Goal: Task Accomplishment & Management: Use online tool/utility

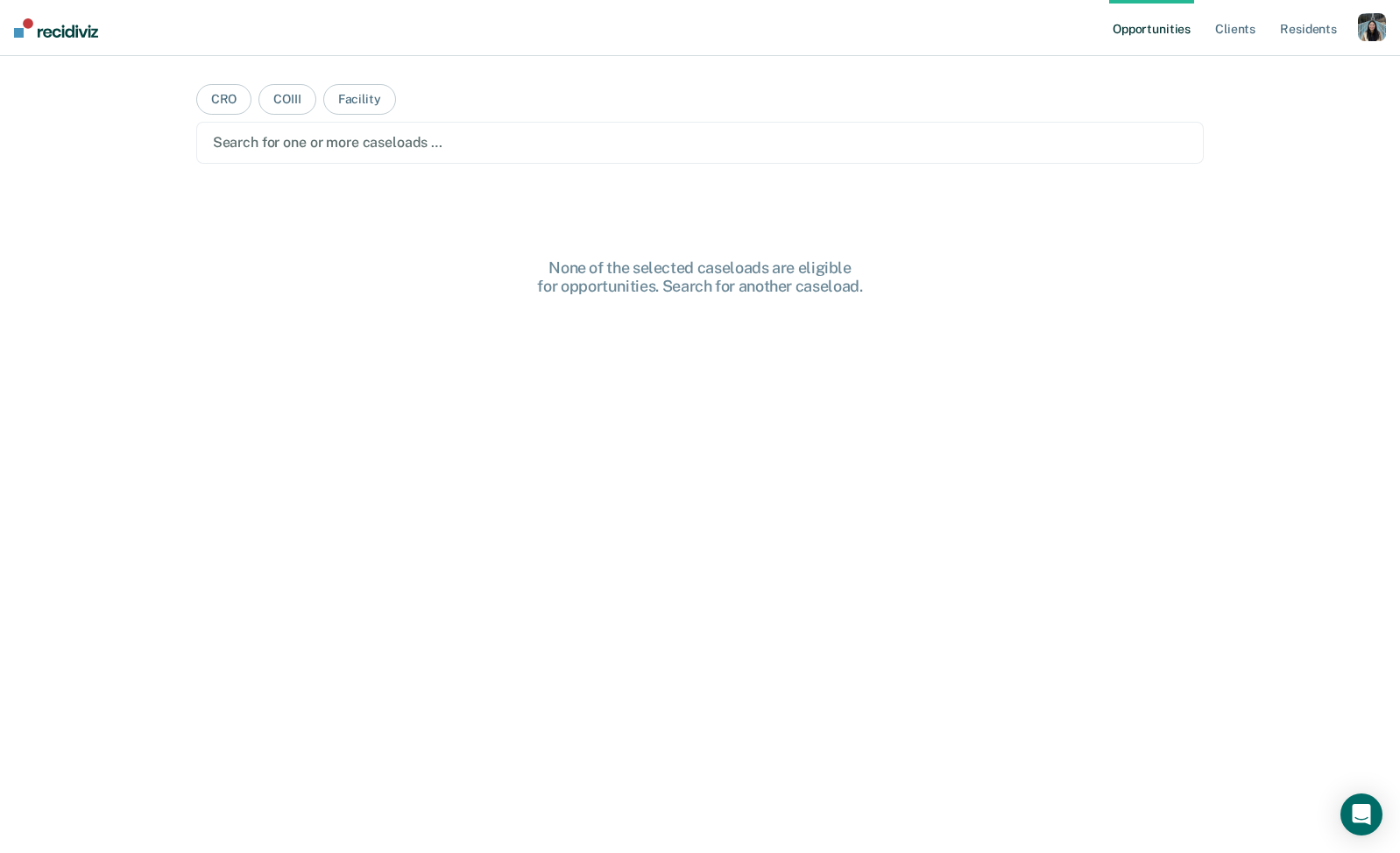
click at [1361, 28] on div "button" at bounding box center [1371, 27] width 28 height 28
click at [1277, 77] on link "Profile" at bounding box center [1300, 72] width 141 height 15
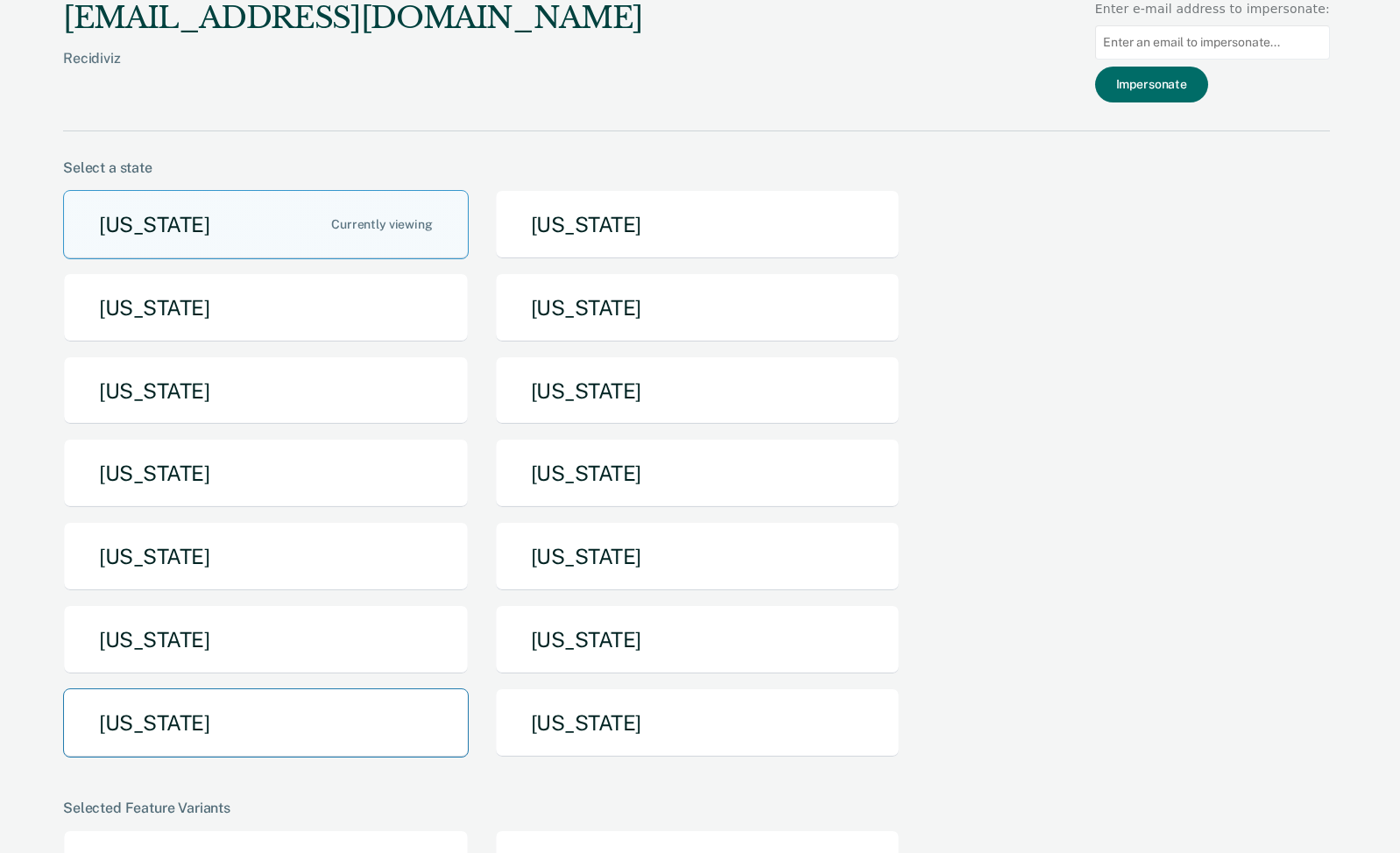
click at [298, 726] on button "[US_STATE]" at bounding box center [265, 723] width 405 height 69
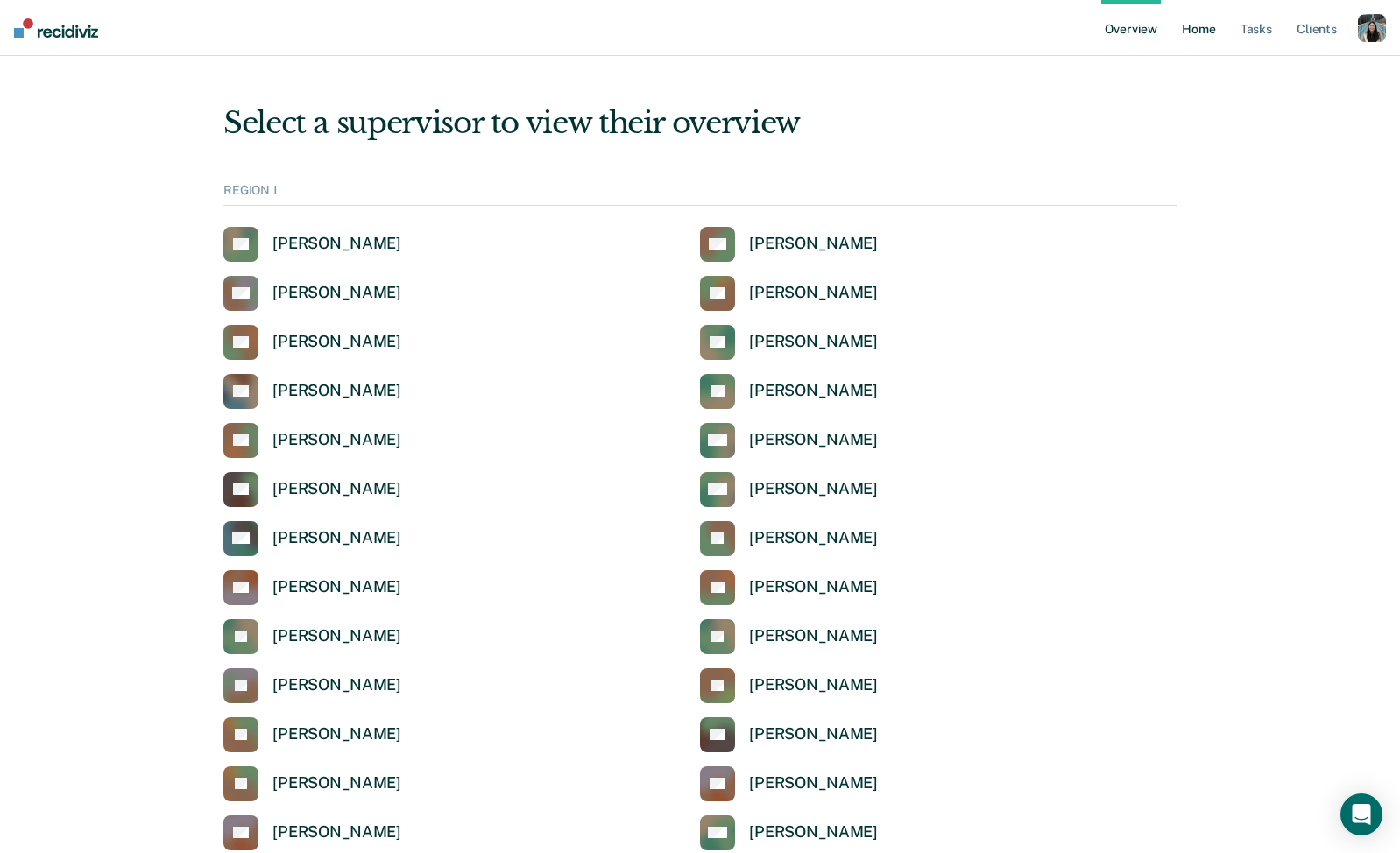
click at [1194, 20] on link "Home" at bounding box center [1198, 28] width 40 height 56
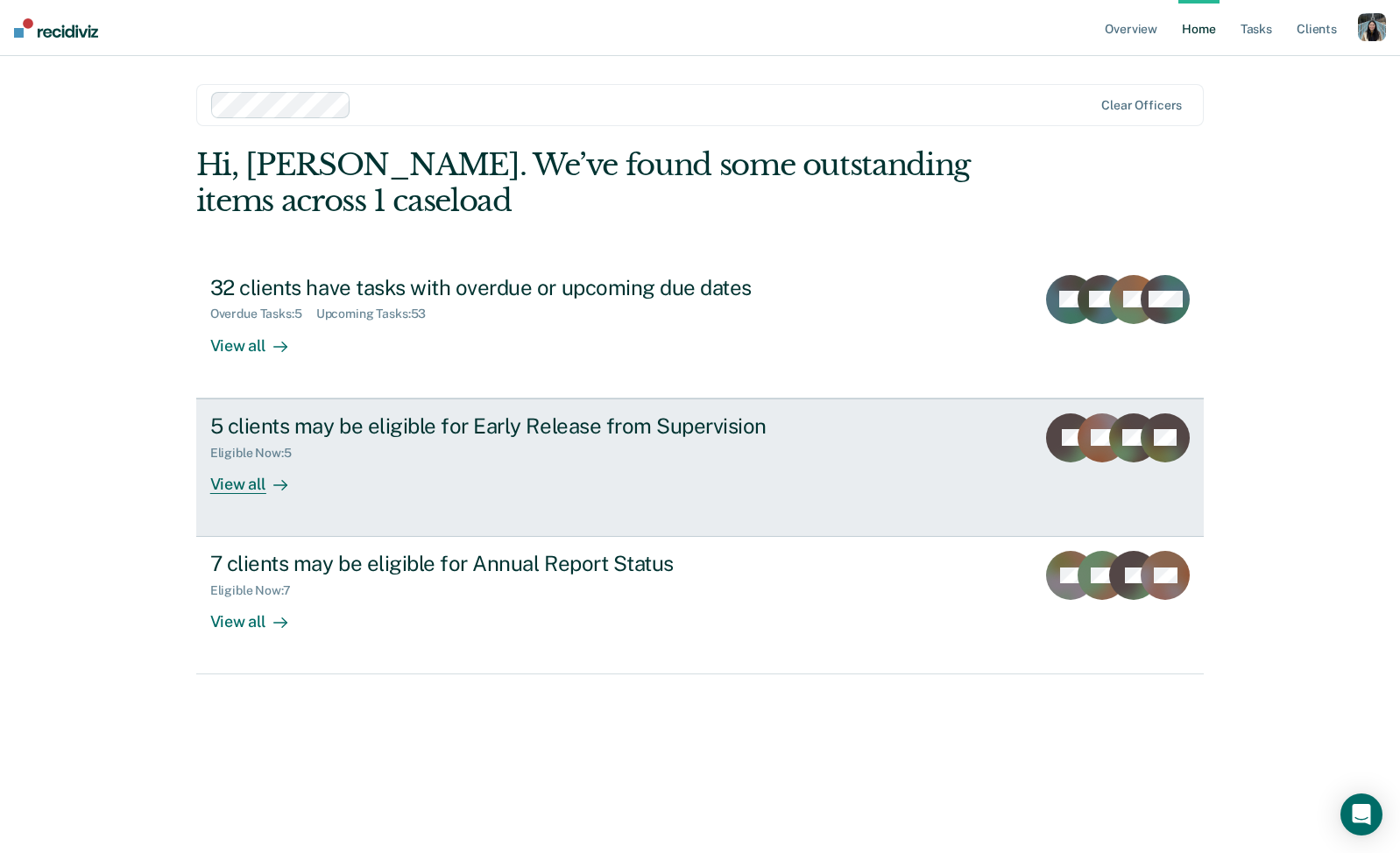
click at [503, 436] on div "5 clients may be eligible for Early Release from Supervision" at bounding box center [517, 426] width 615 height 26
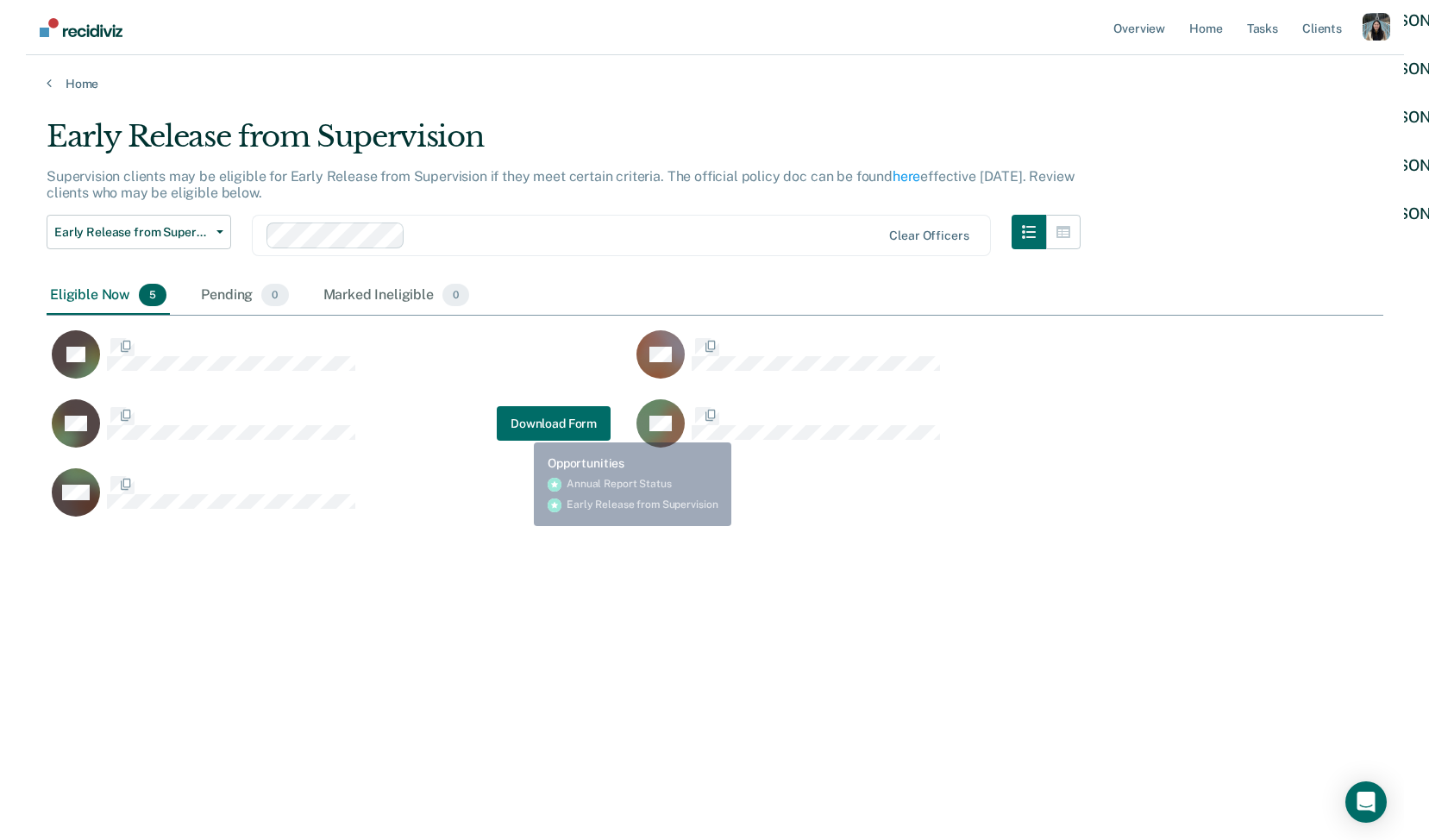
scroll to position [592, 1337]
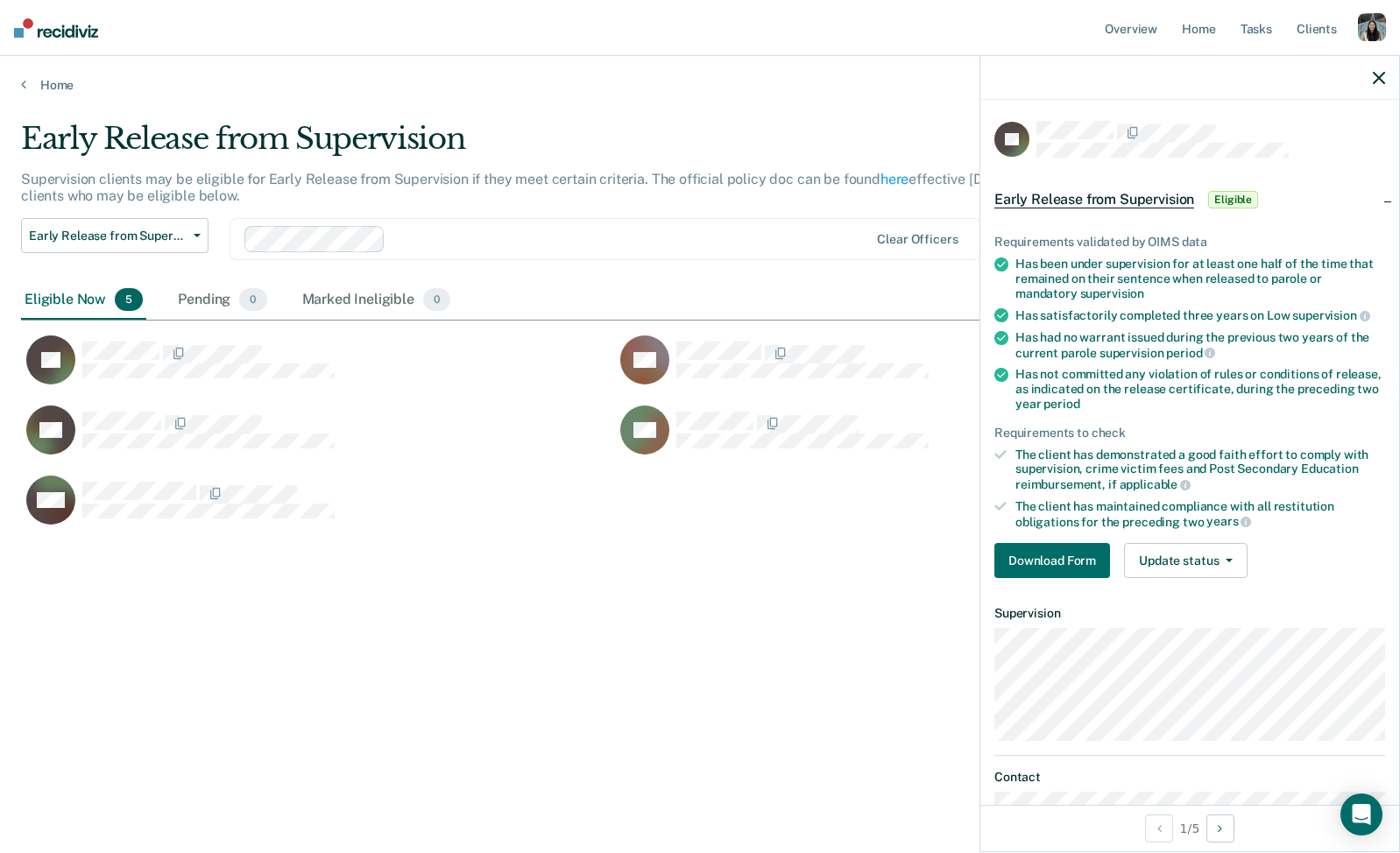
click at [717, 280] on div "Early Release from Supervision Early Release from Supervision Annual Report Sta…" at bounding box center [546, 250] width 1050 height 63
click at [1383, 80] on icon "button" at bounding box center [1378, 78] width 12 height 12
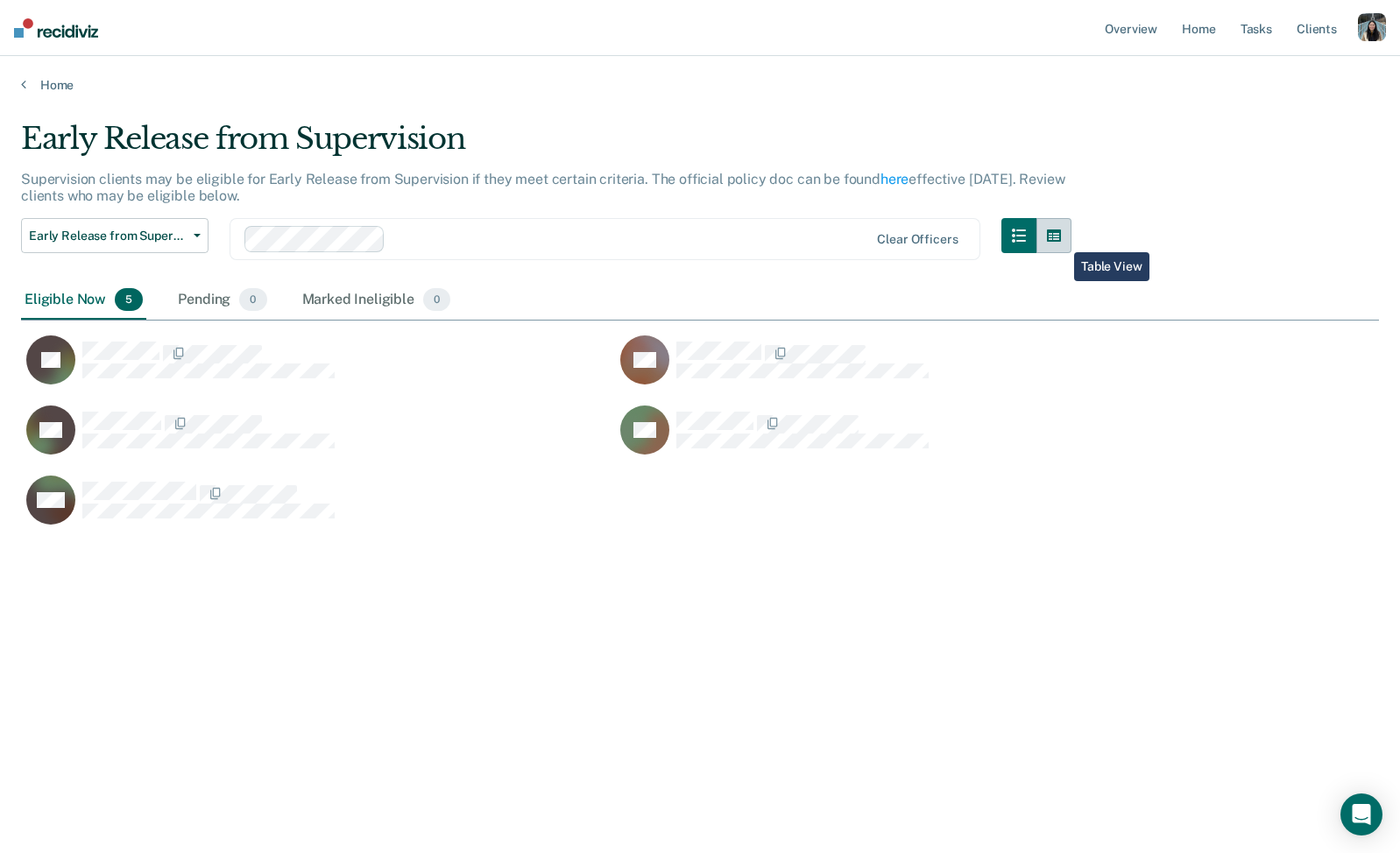
click at [1061, 240] on button "button" at bounding box center [1053, 236] width 35 height 35
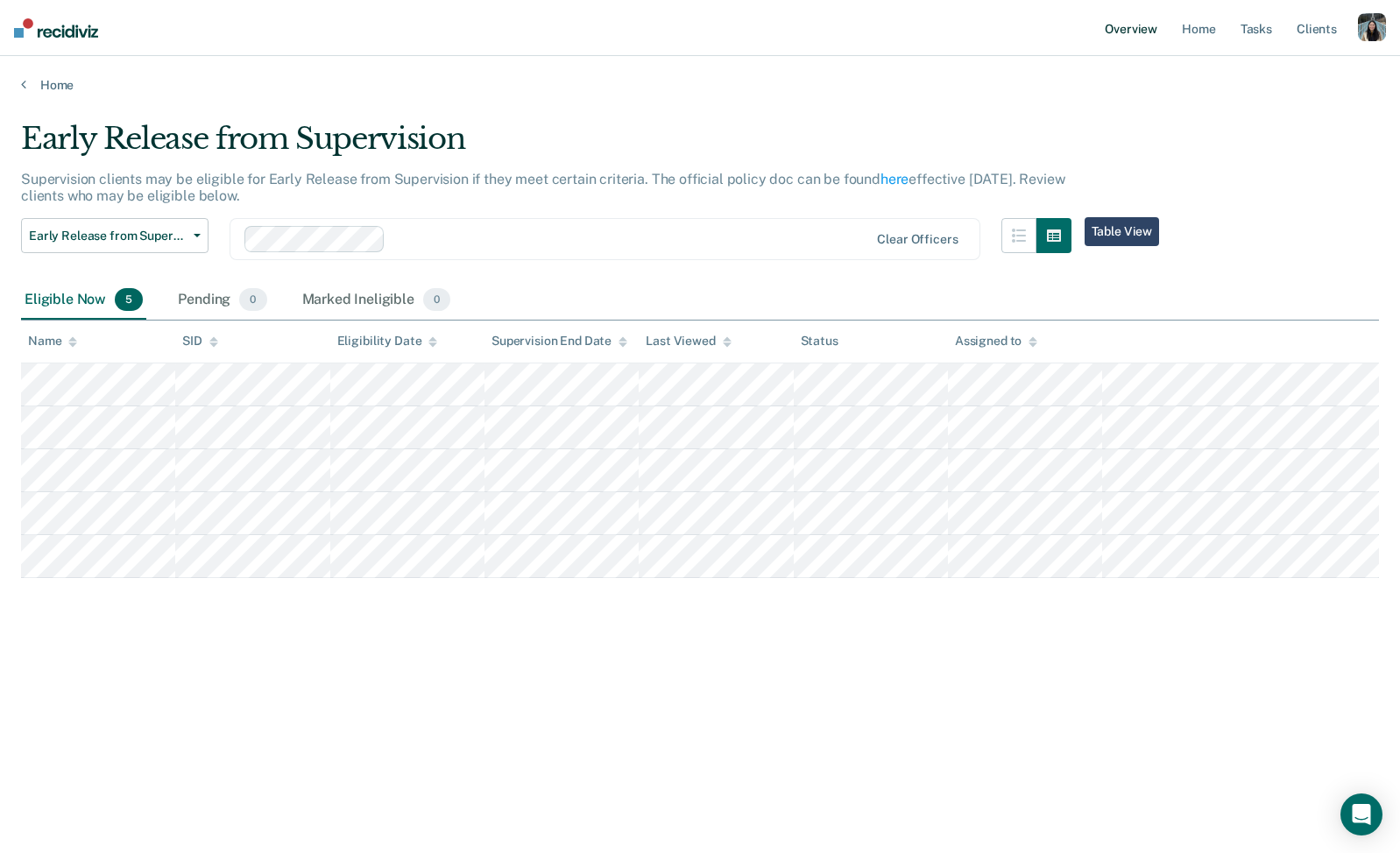
click at [1124, 29] on link "Overview" at bounding box center [1131, 28] width 59 height 56
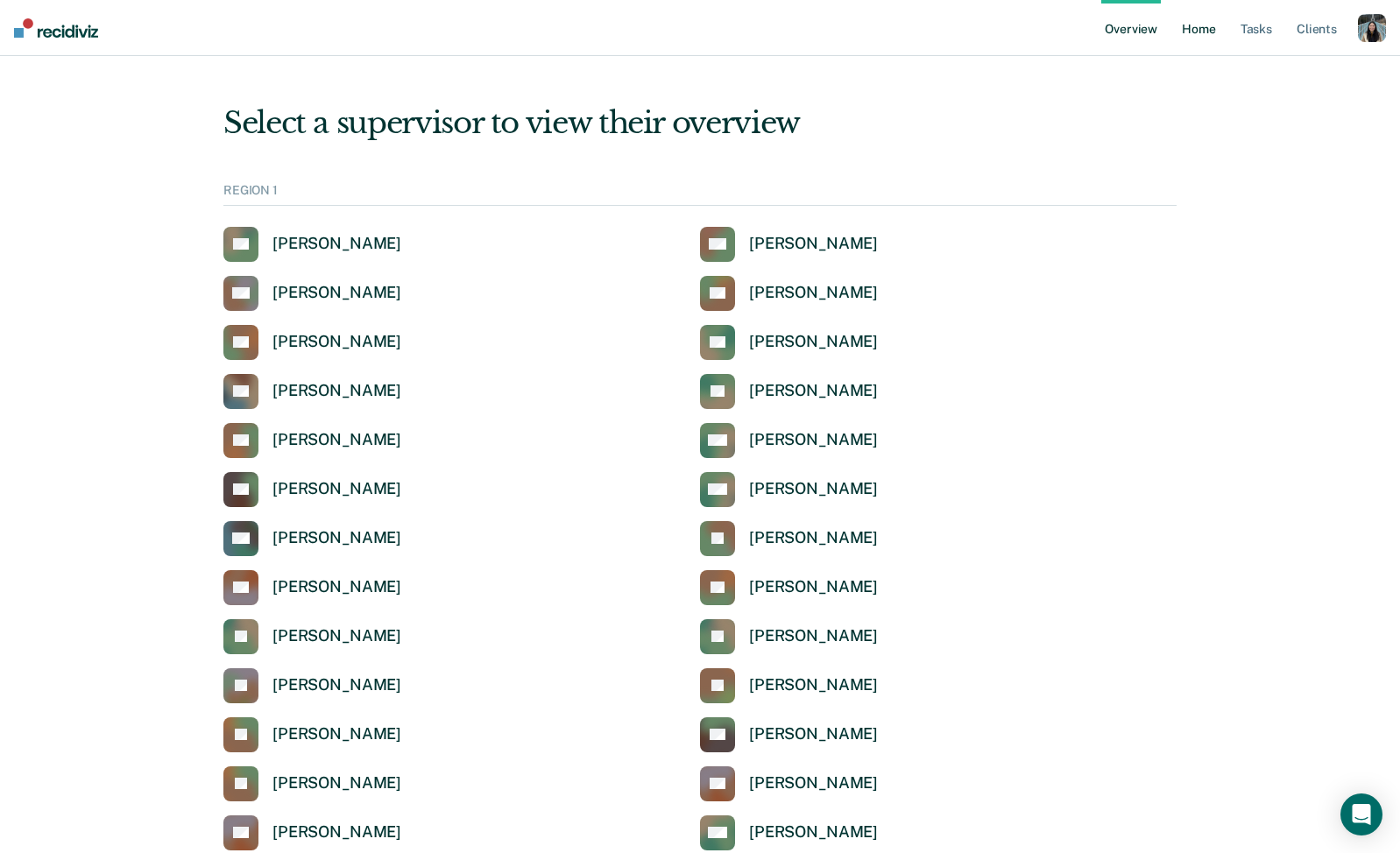
click at [1186, 29] on link "Home" at bounding box center [1198, 28] width 40 height 56
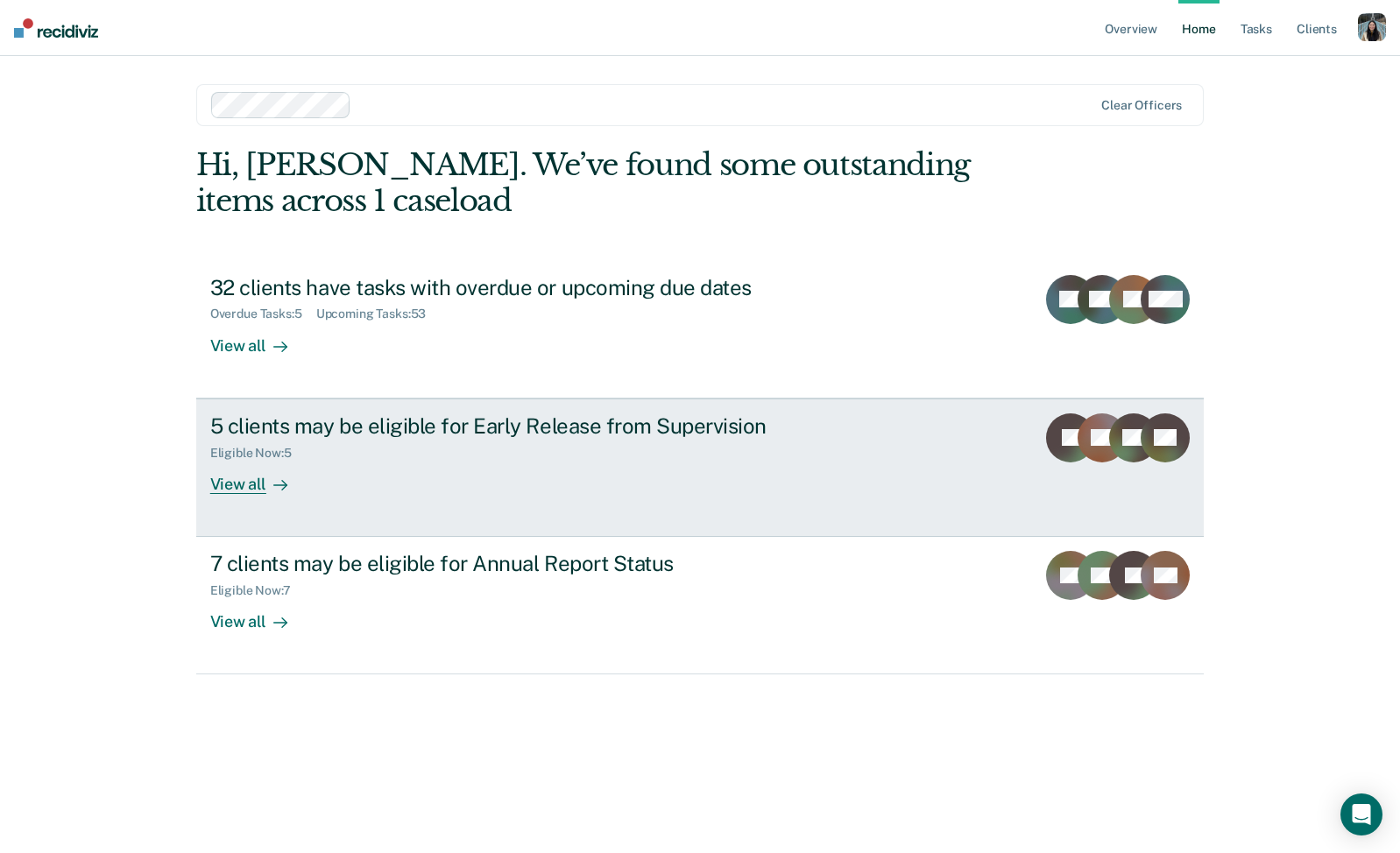
click at [889, 412] on link "5 clients may be eligible for Early Release from Supervision Eligible Now : 5 V…" at bounding box center [700, 468] width 1008 height 138
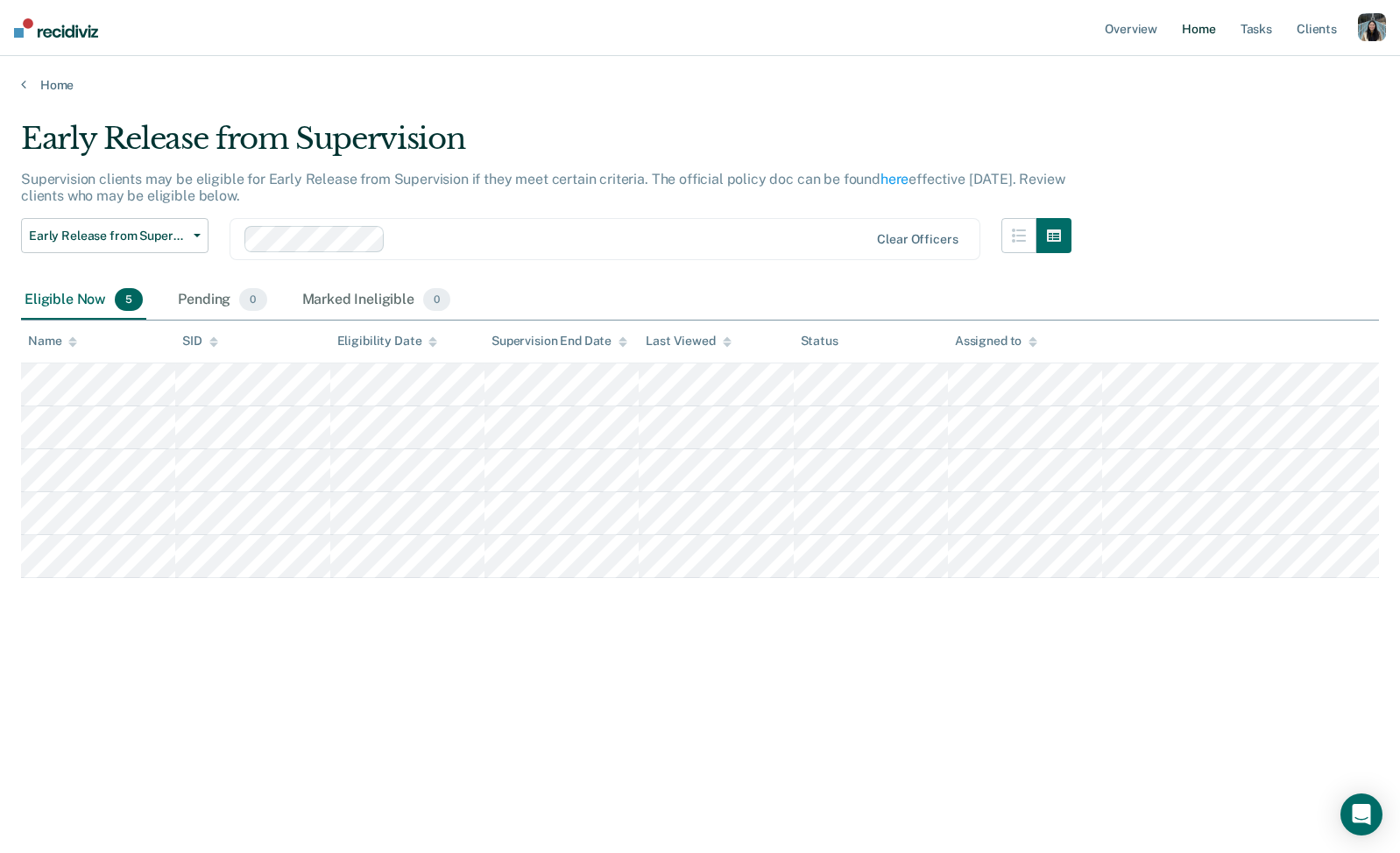
click at [1196, 30] on link "Home" at bounding box center [1198, 28] width 40 height 56
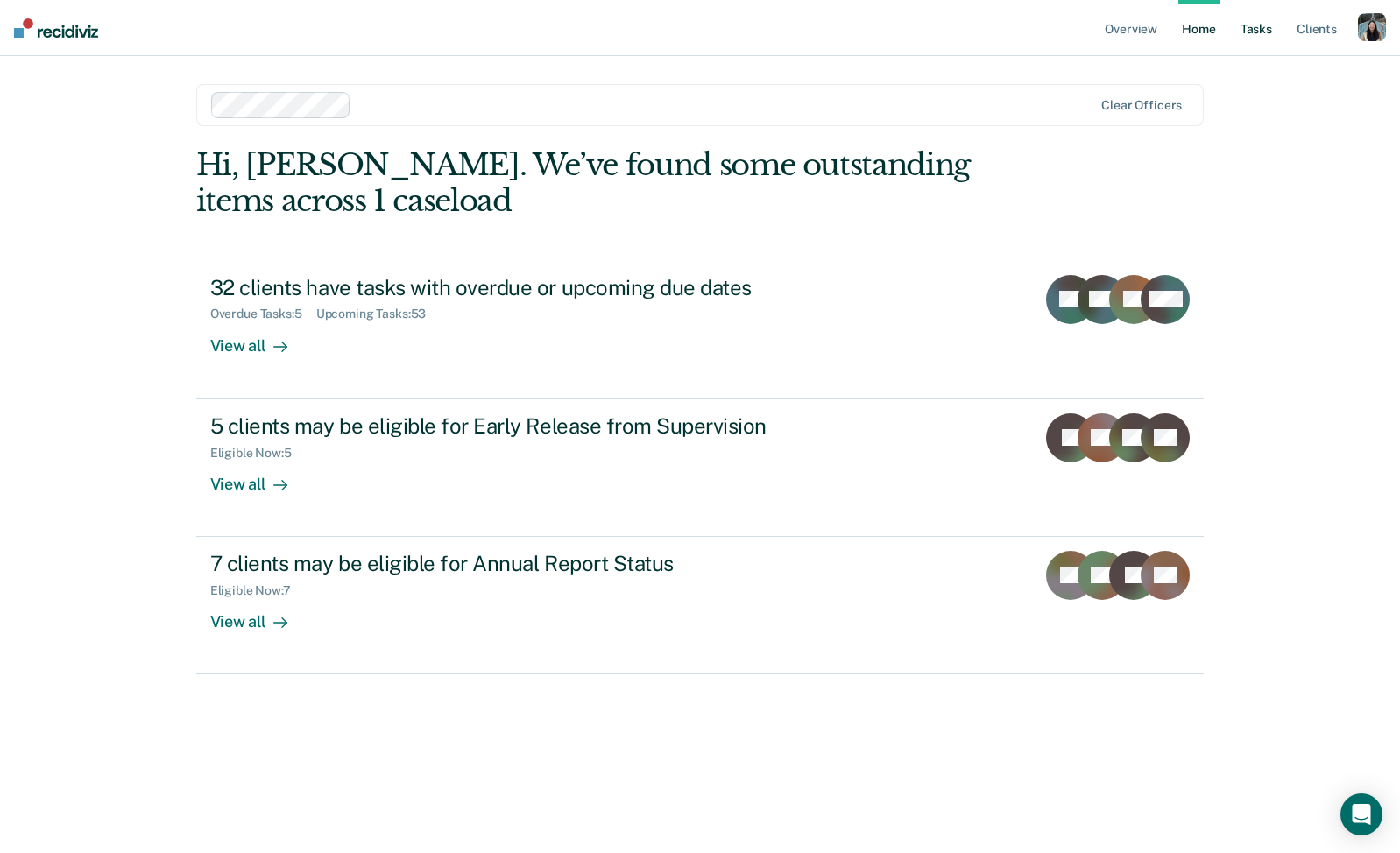
click at [1262, 34] on link "Tasks" at bounding box center [1256, 28] width 38 height 56
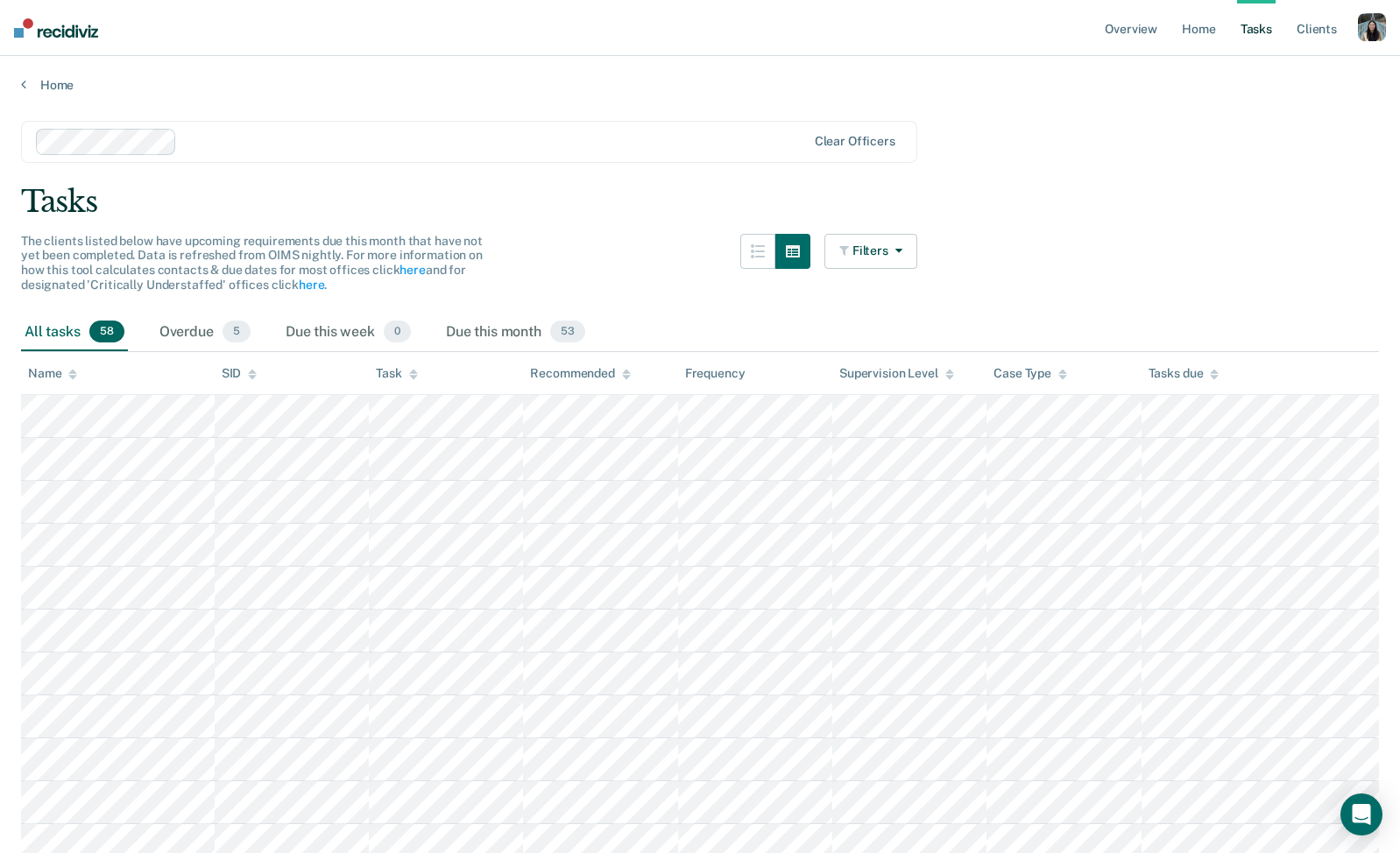
click at [1168, 43] on ul "Overview Home Tasks Client s" at bounding box center [1229, 28] width 257 height 56
click at [1200, 32] on link "Home" at bounding box center [1198, 28] width 40 height 56
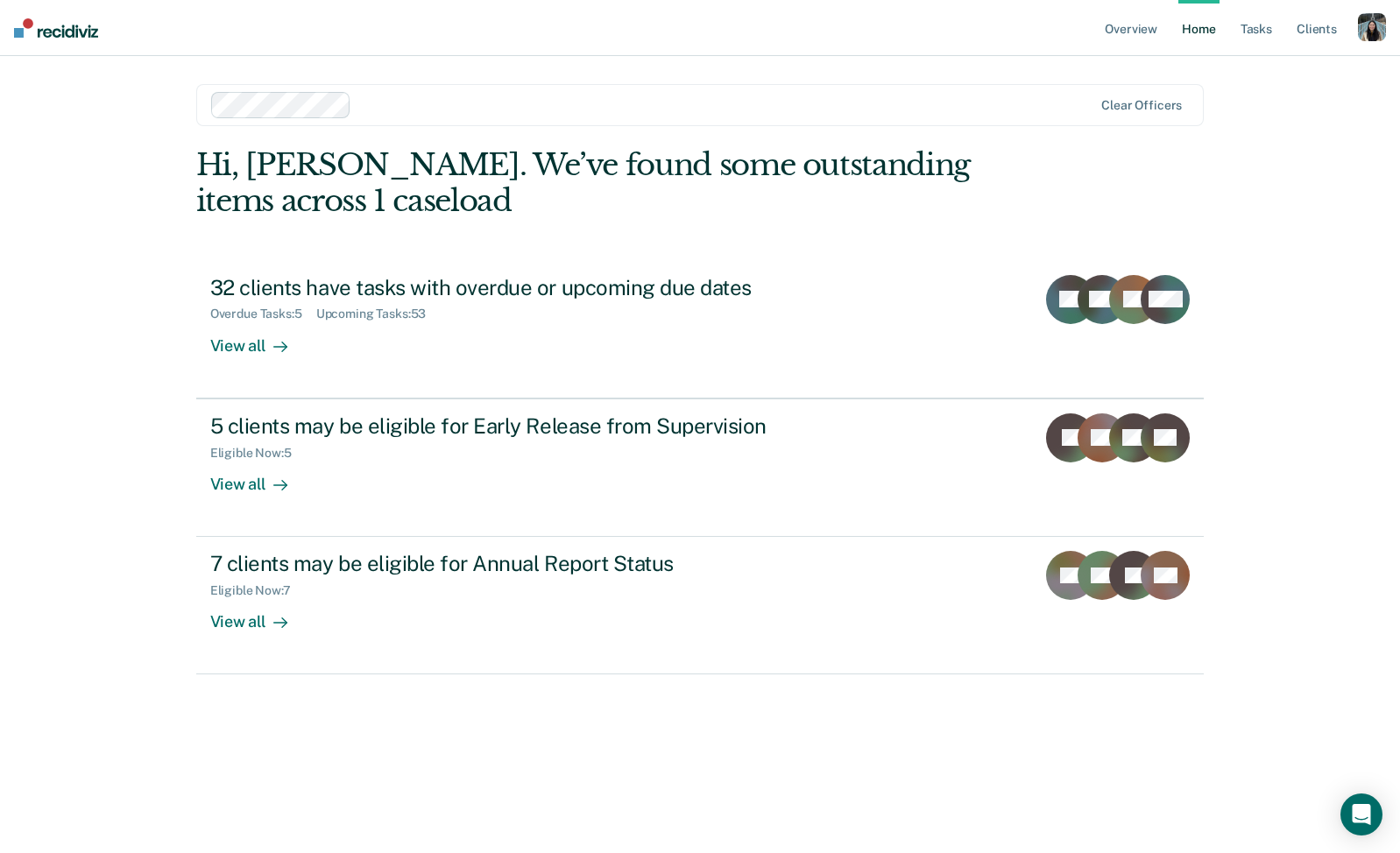
click at [1366, 22] on div "button" at bounding box center [1371, 27] width 28 height 28
click at [1257, 71] on link "Profile" at bounding box center [1300, 72] width 141 height 15
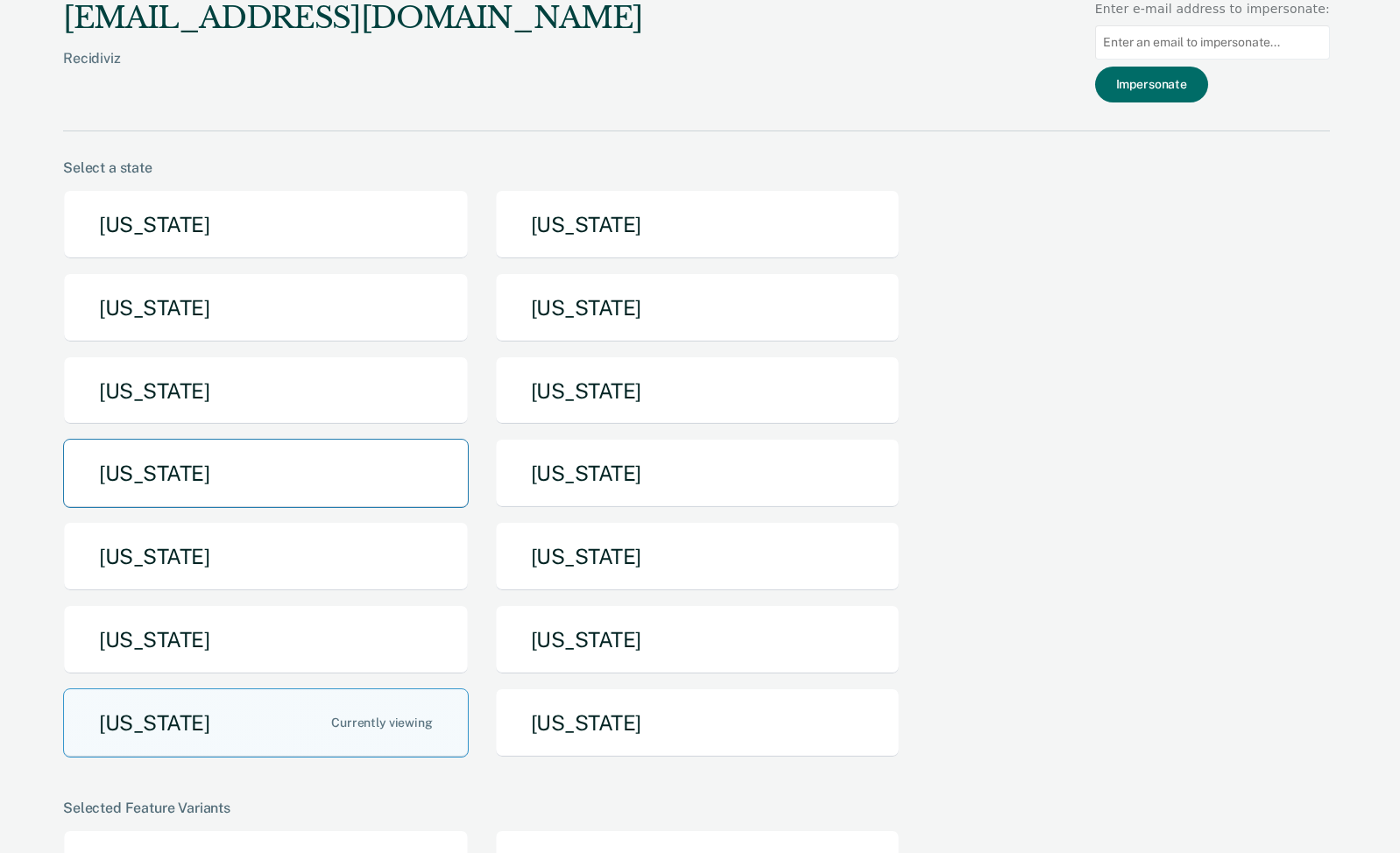
click at [249, 496] on button "[US_STATE]" at bounding box center [265, 473] width 405 height 69
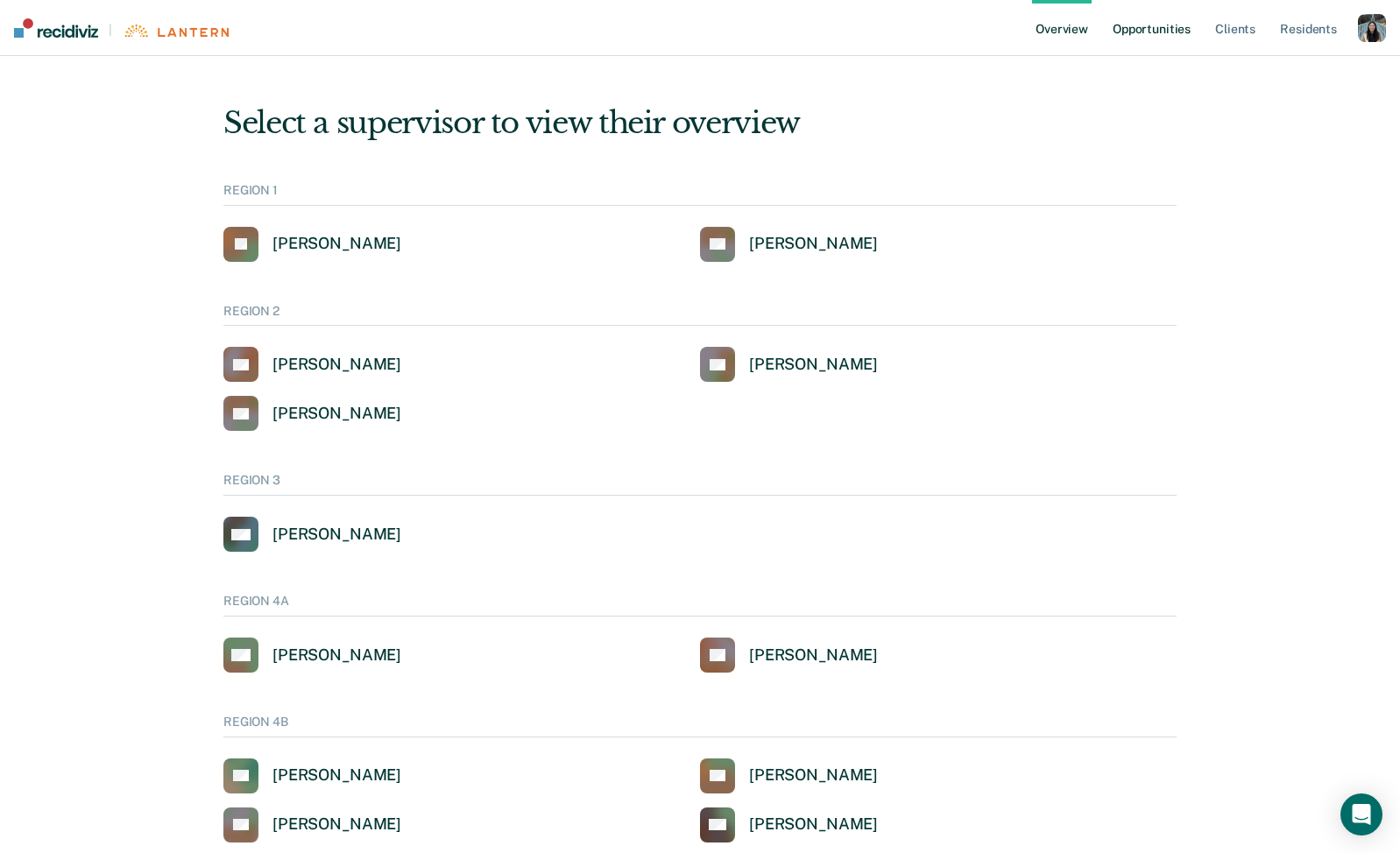
click at [1150, 33] on link "Opportunities" at bounding box center [1151, 28] width 85 height 56
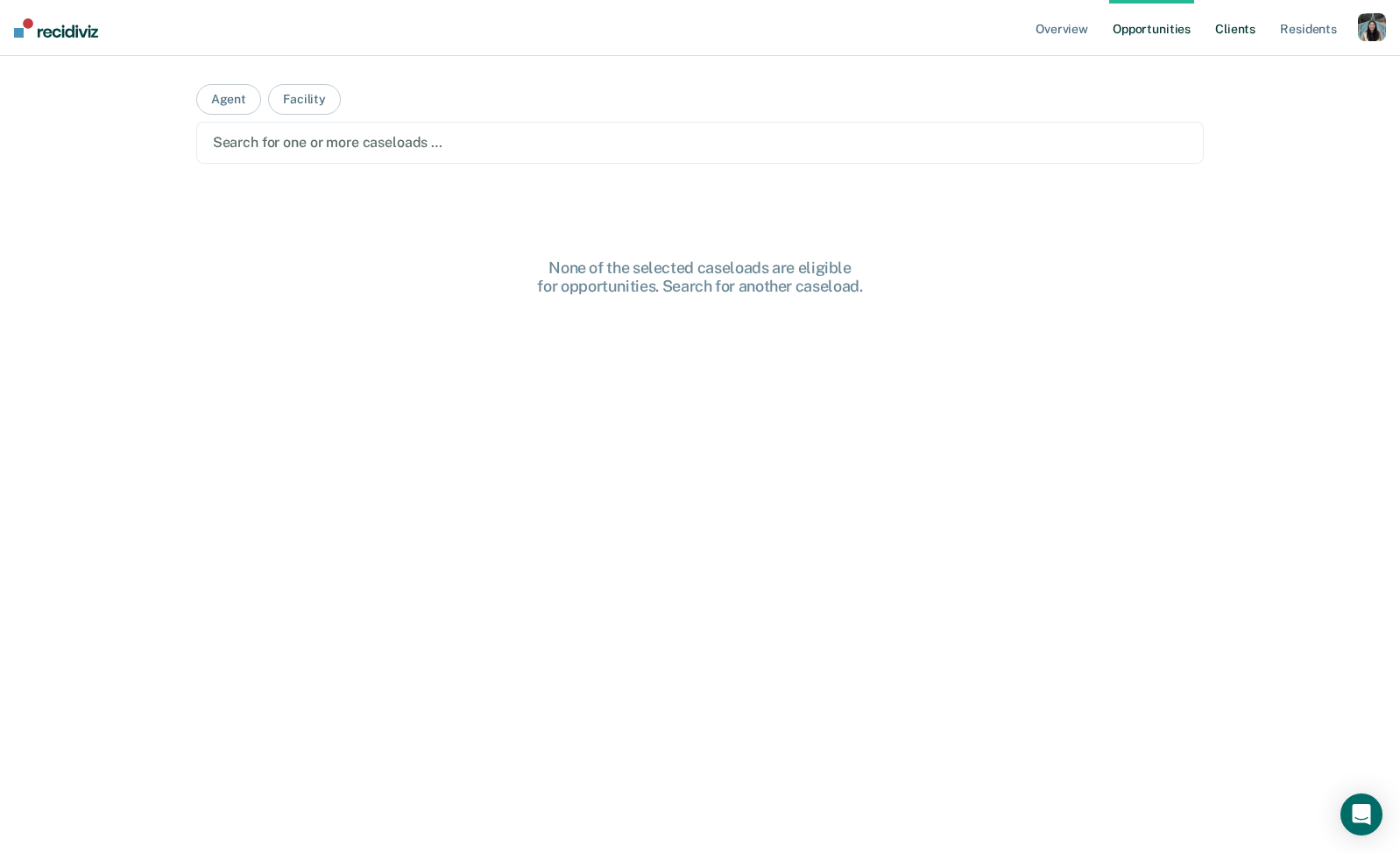
click at [1217, 29] on link "Client s" at bounding box center [1234, 28] width 47 height 56
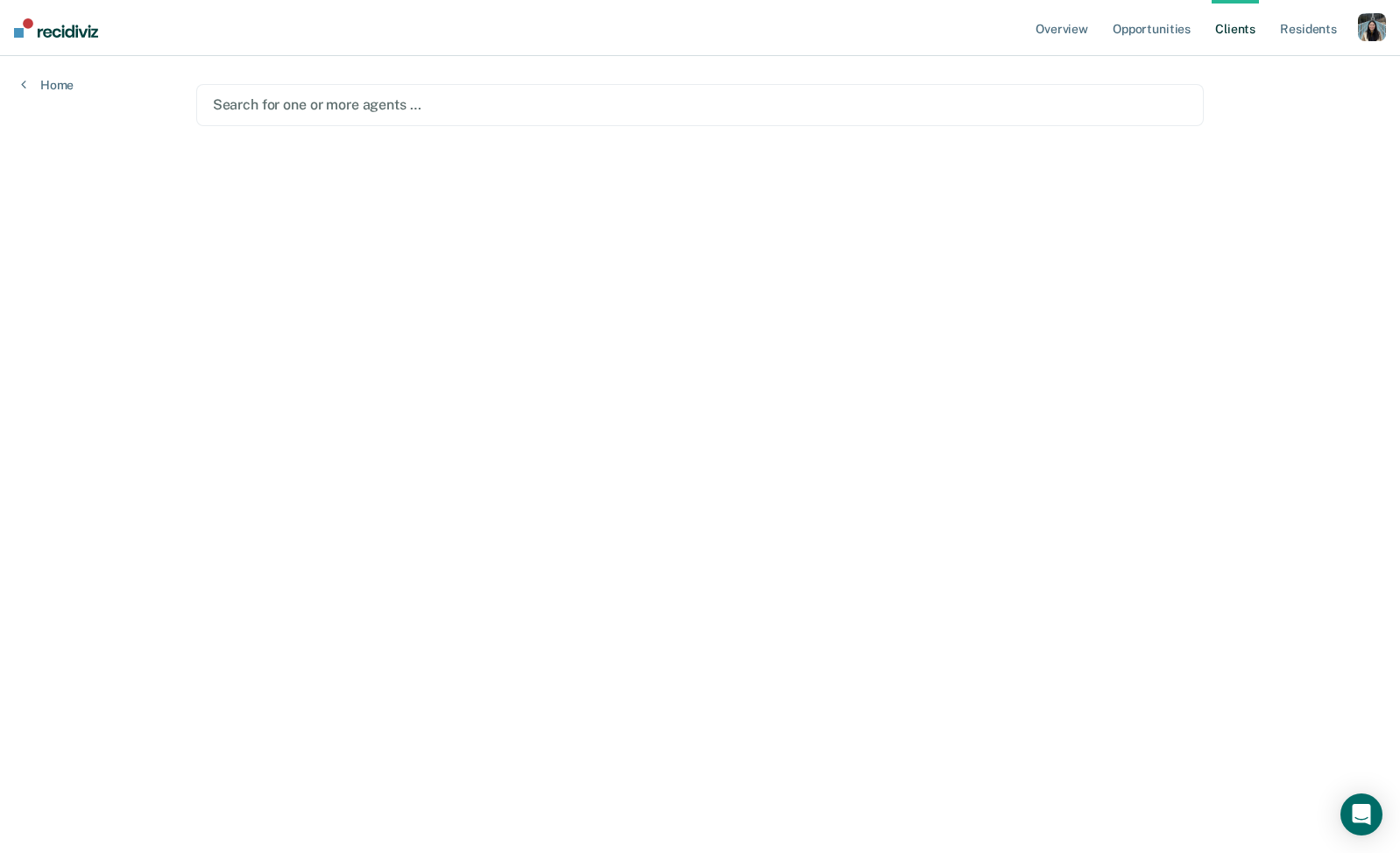
click at [1372, 32] on div "button" at bounding box center [1371, 27] width 28 height 28
click at [1239, 75] on link "Profile" at bounding box center [1300, 72] width 141 height 15
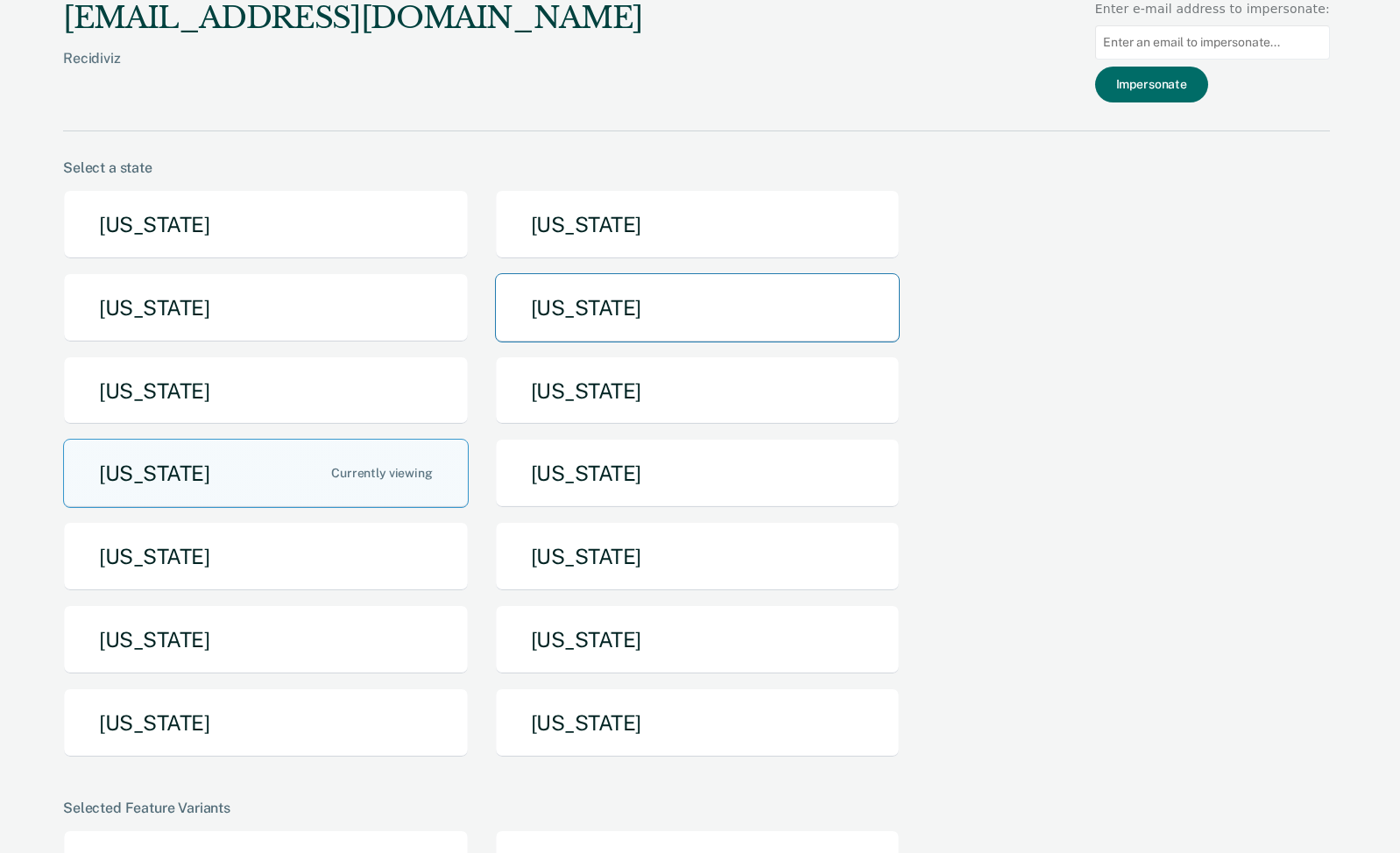
click at [619, 305] on button "[US_STATE]" at bounding box center [697, 308] width 405 height 69
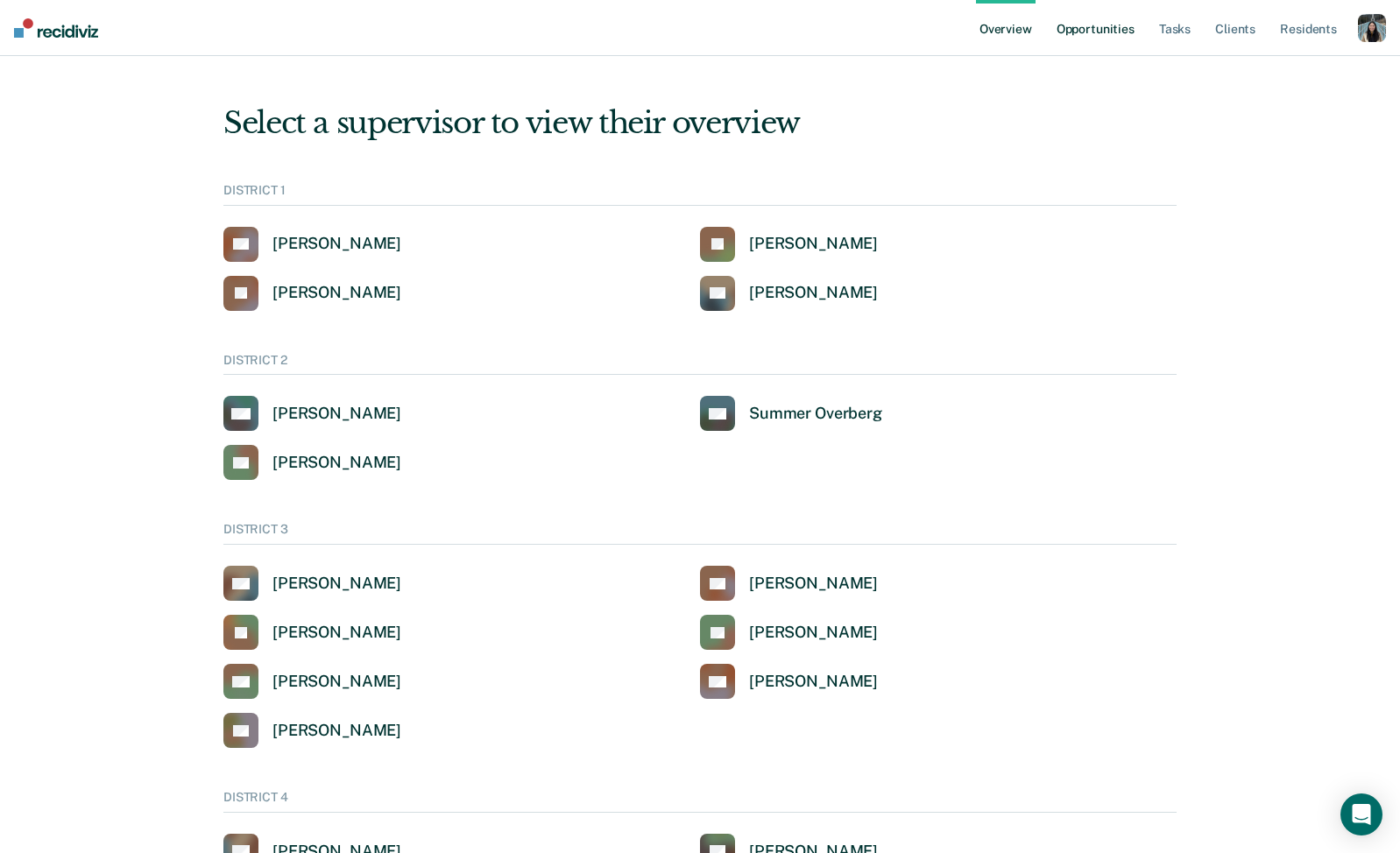
click at [1097, 29] on link "Opportunities" at bounding box center [1095, 28] width 85 height 56
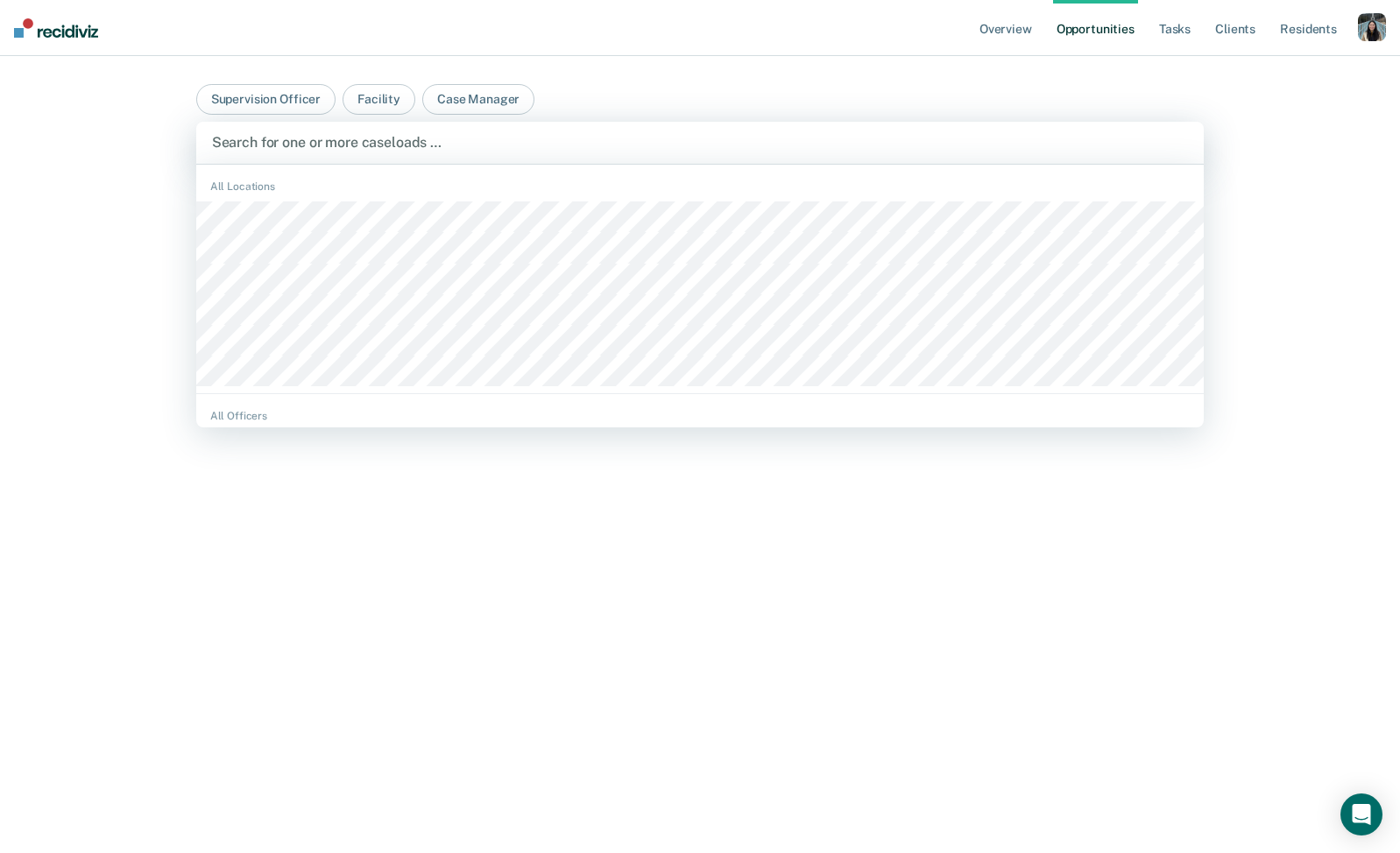
click at [758, 140] on div at bounding box center [700, 142] width 976 height 20
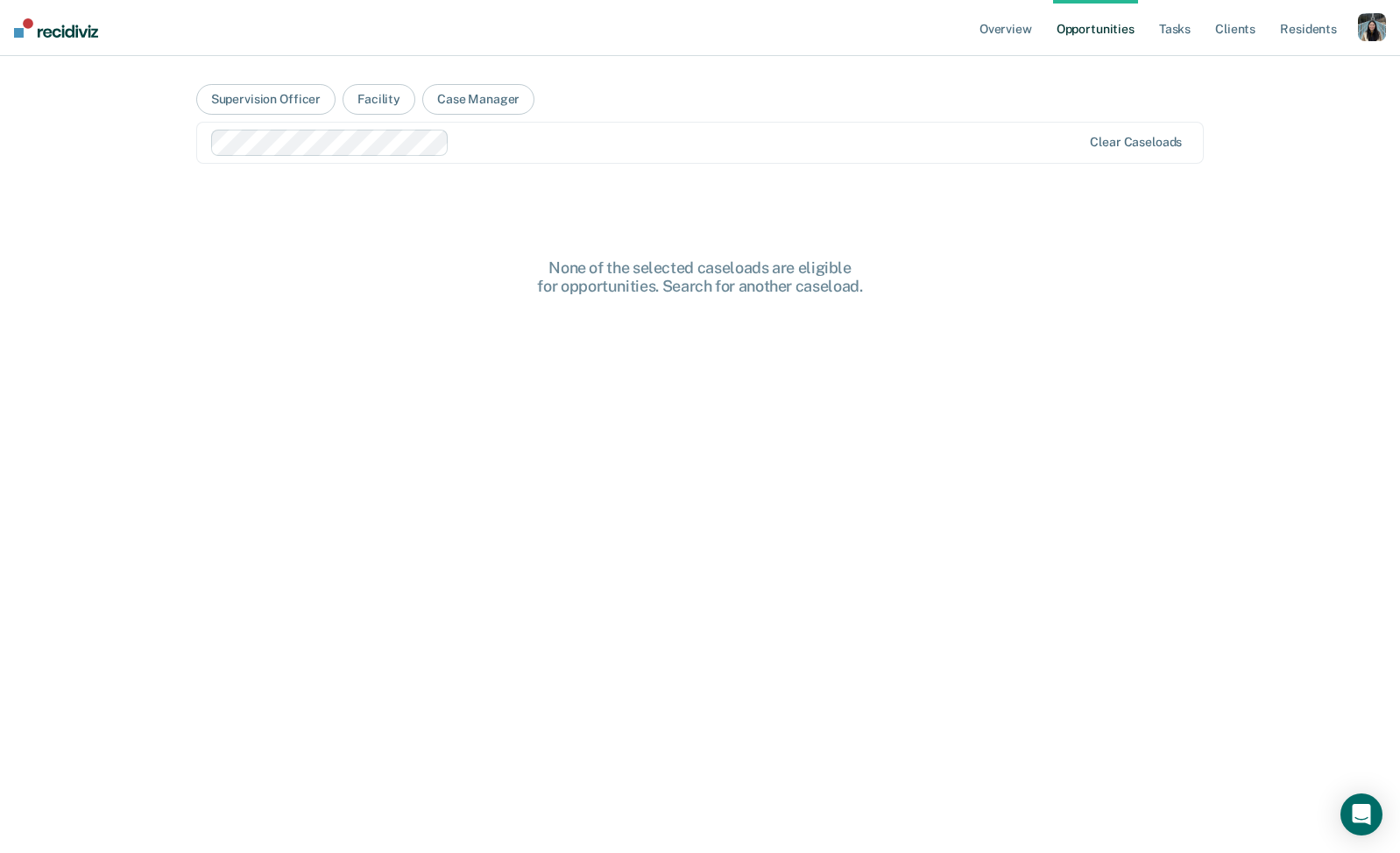
click at [1151, 32] on ul "Overview Opportunities Tasks Client s Resident s" at bounding box center [1166, 28] width 381 height 56
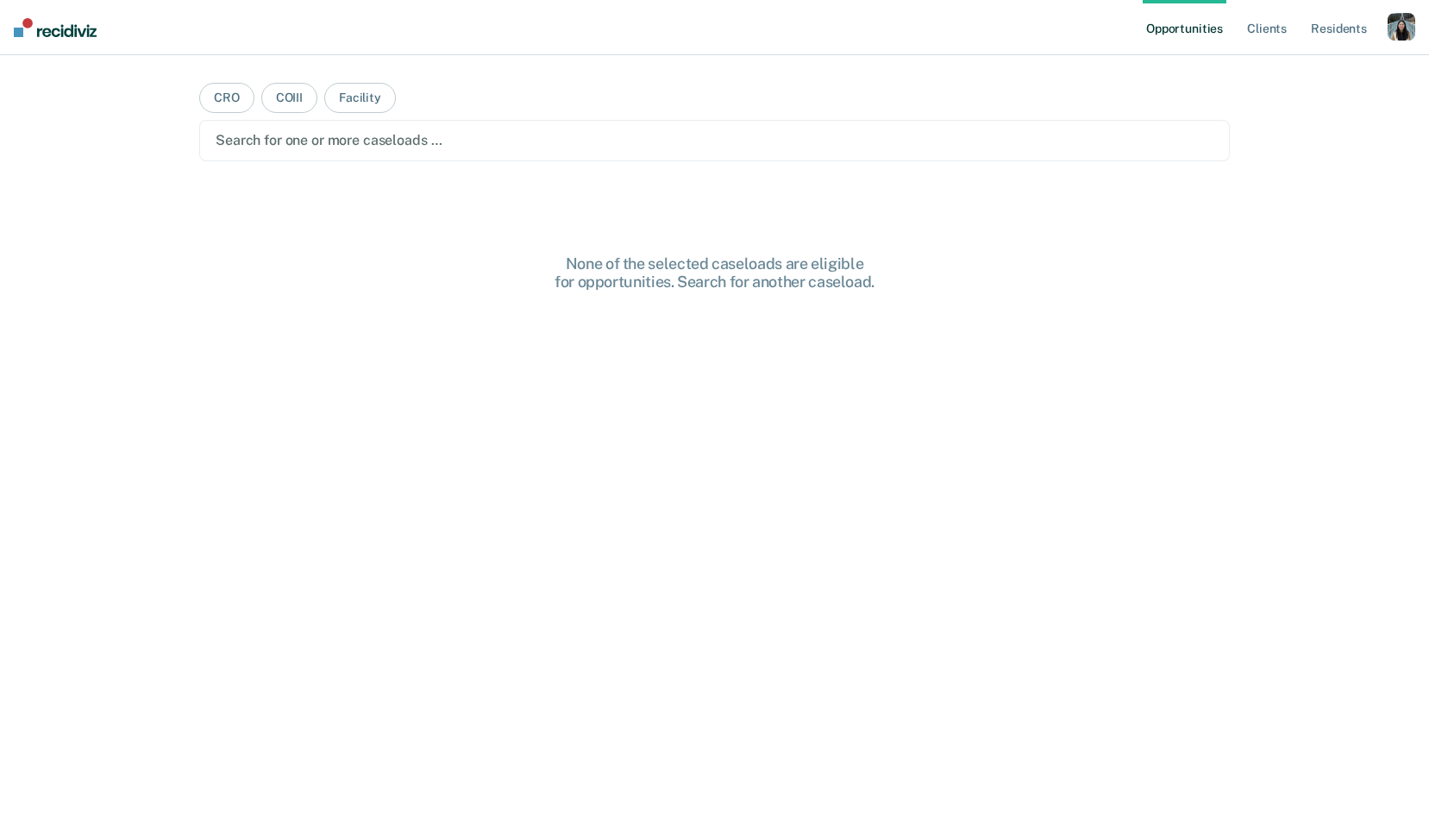
click at [1406, 35] on div "button" at bounding box center [1402, 26] width 27 height 27
click at [1277, 76] on link "Profile" at bounding box center [1332, 71] width 139 height 15
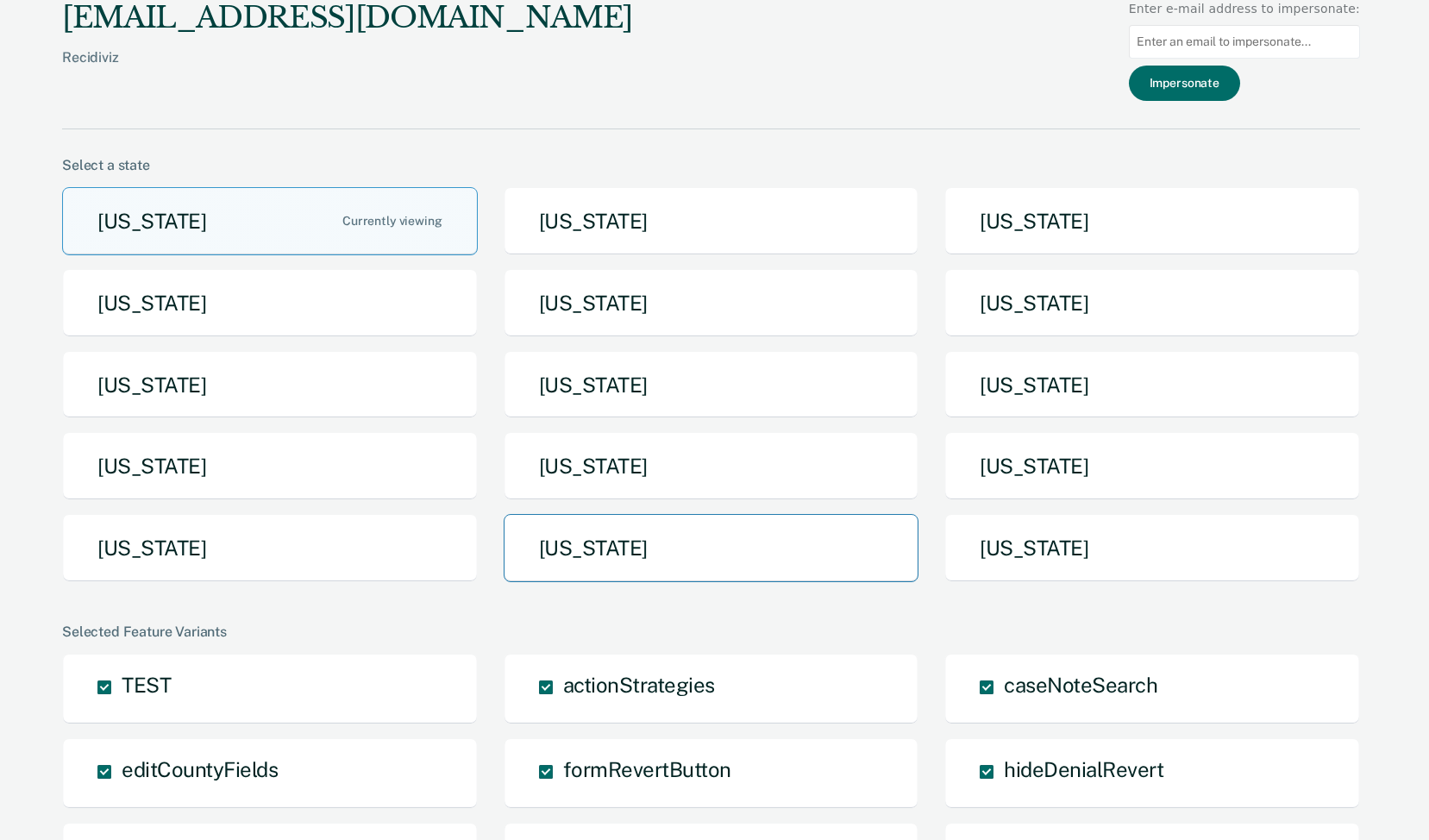
click at [662, 540] on button "[US_STATE]" at bounding box center [712, 548] width 416 height 68
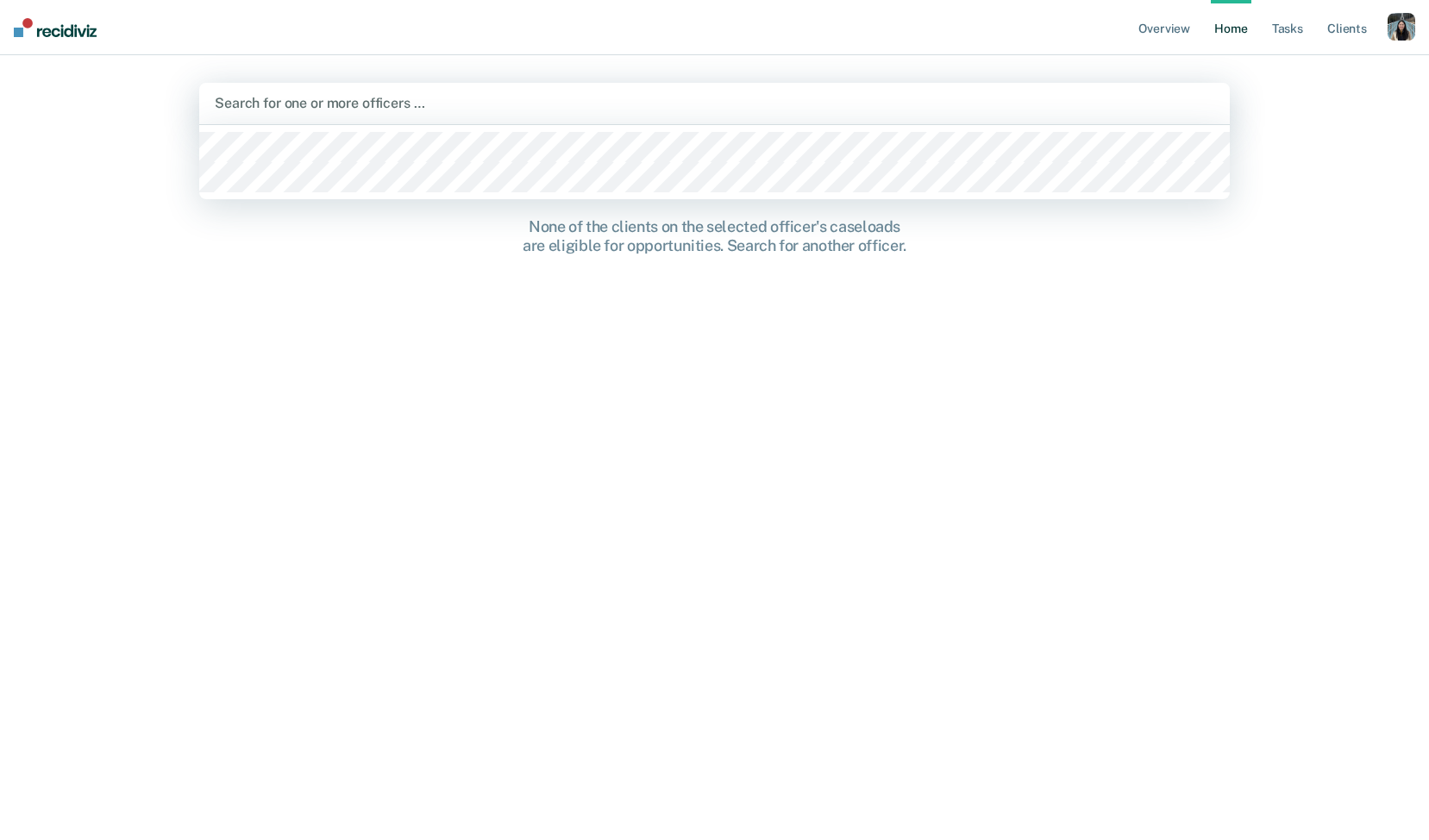
click at [993, 123] on div "Search for one or more officers …" at bounding box center [714, 104] width 1031 height 42
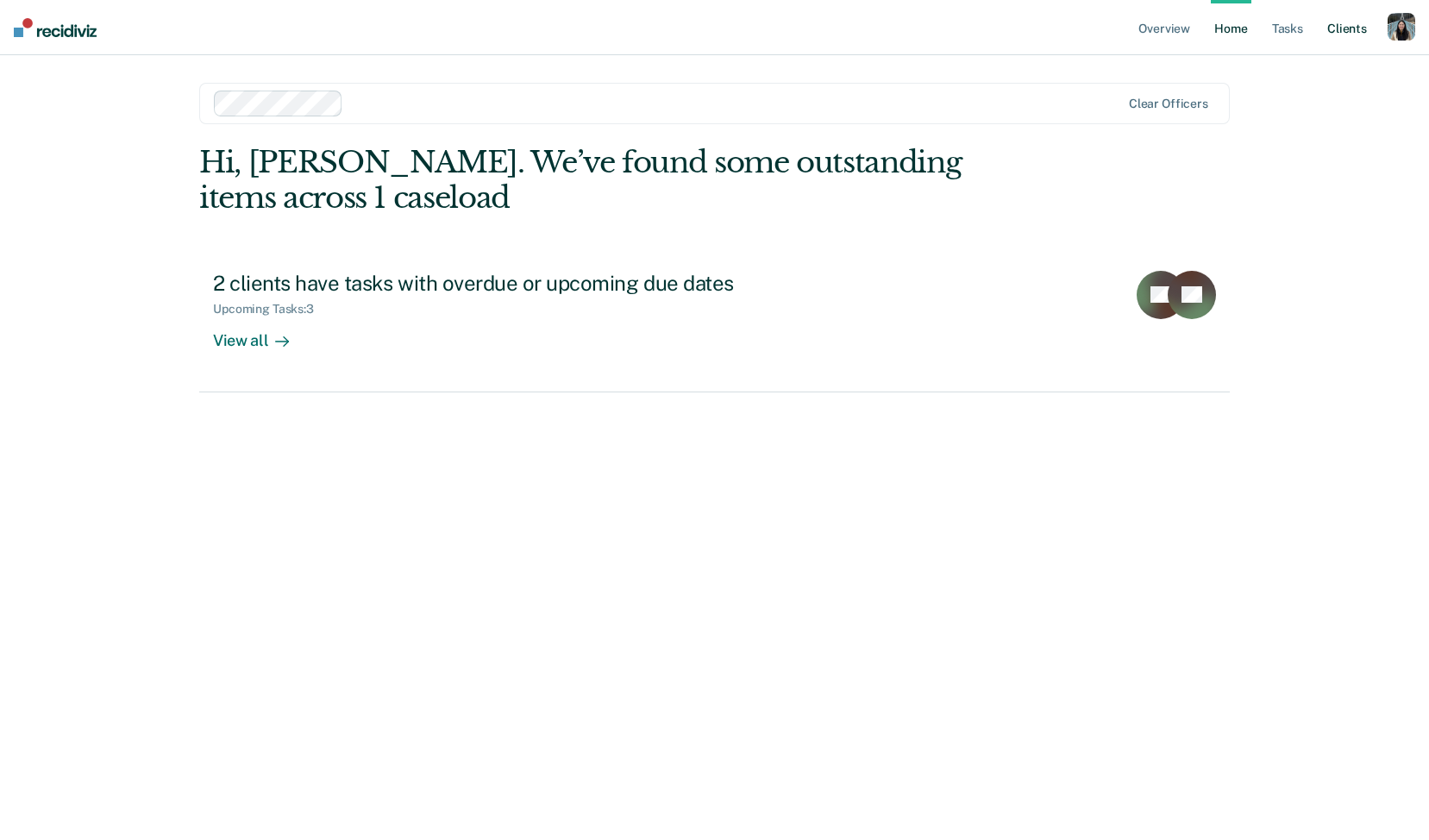
click at [1337, 31] on link "Client s" at bounding box center [1347, 27] width 46 height 55
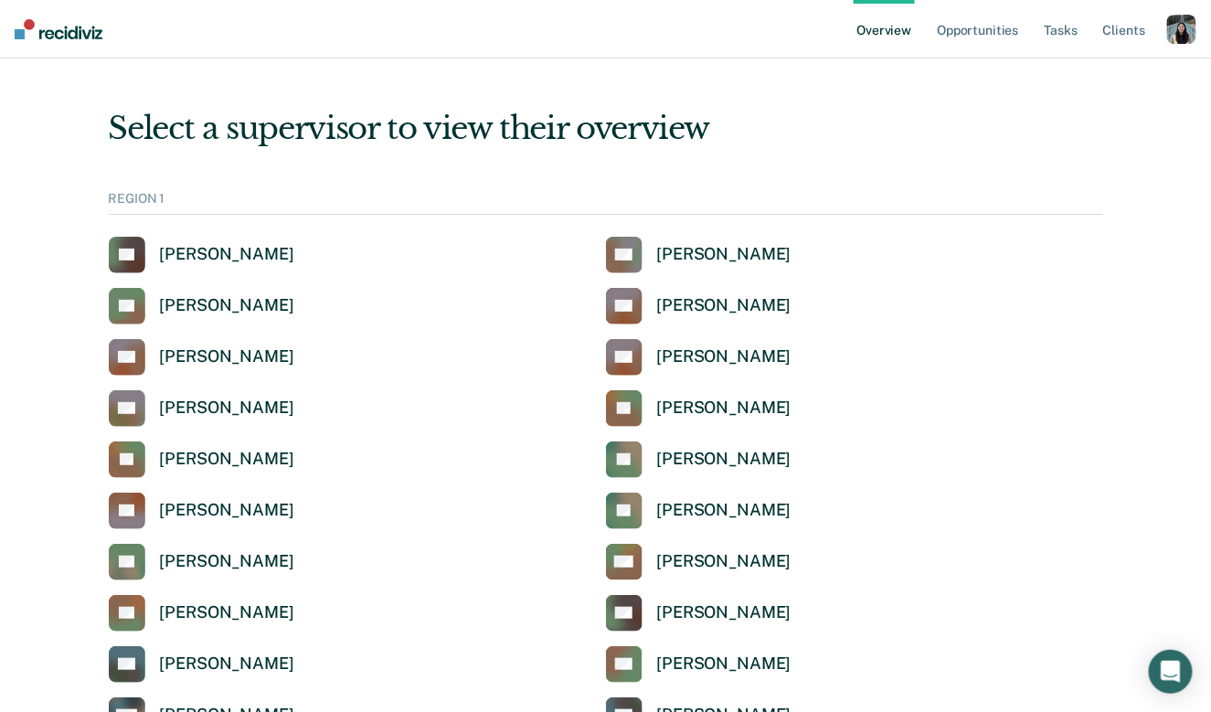
click at [1163, 30] on ul "Overview Opportunities Tasks Client s" at bounding box center [1010, 29] width 313 height 58
click at [1176, 26] on div "button" at bounding box center [1181, 29] width 29 height 29
click at [1077, 71] on link "Profile" at bounding box center [1108, 74] width 147 height 16
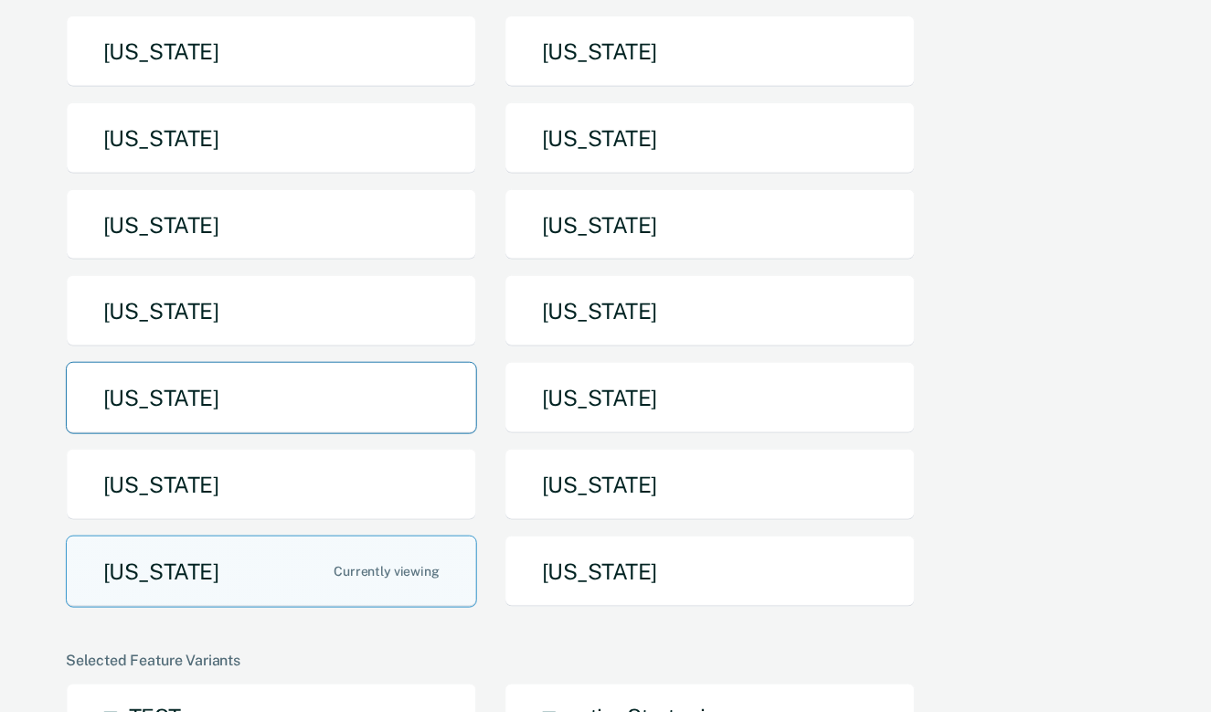
scroll to position [240, 0]
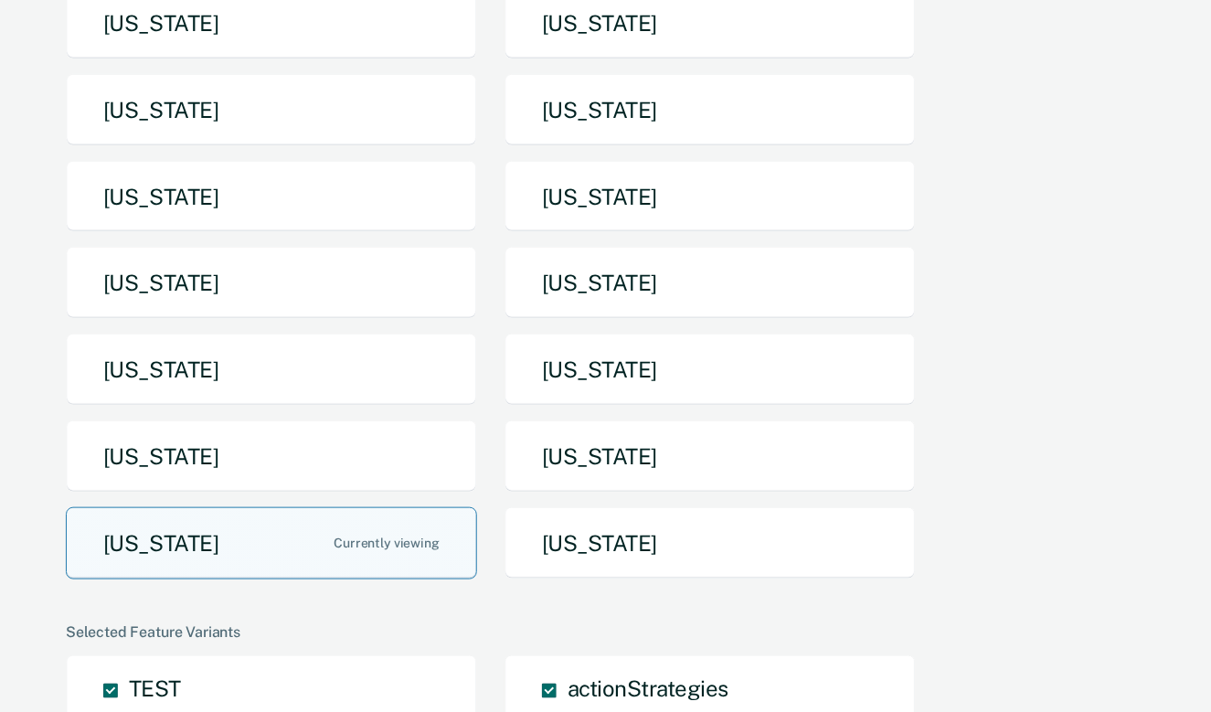
click at [295, 543] on button "[US_STATE]" at bounding box center [271, 543] width 411 height 72
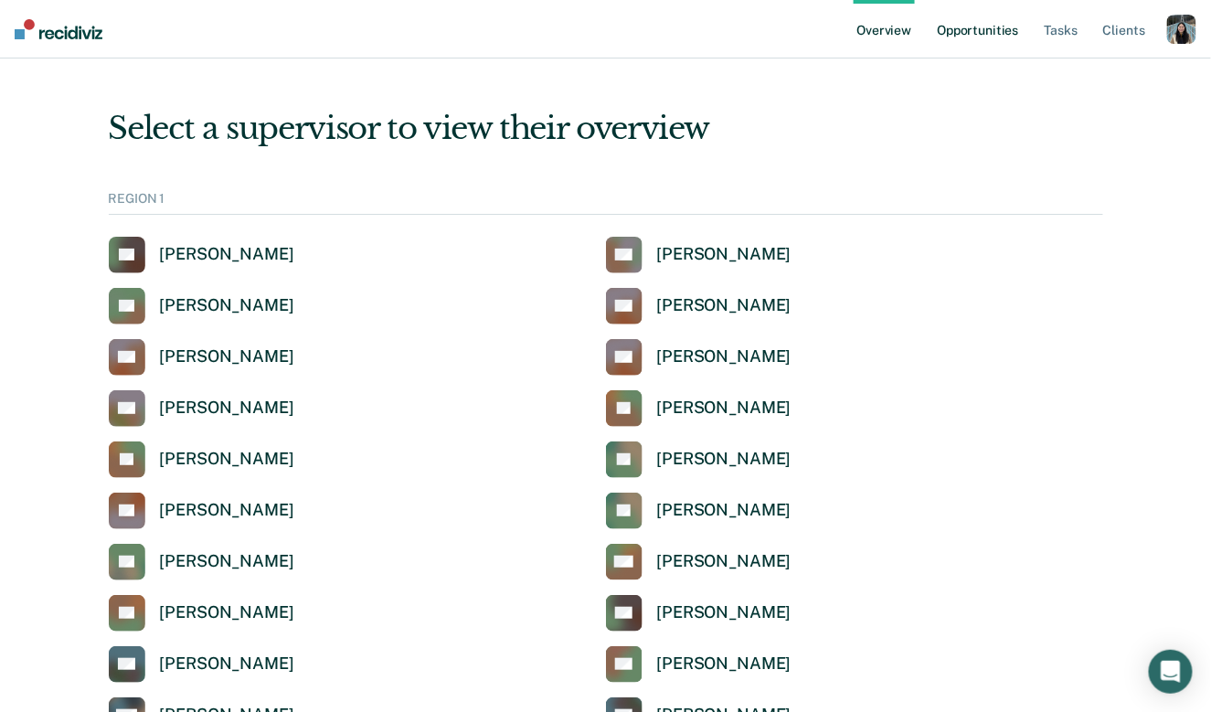
click at [970, 38] on link "Opportunities" at bounding box center [977, 29] width 89 height 58
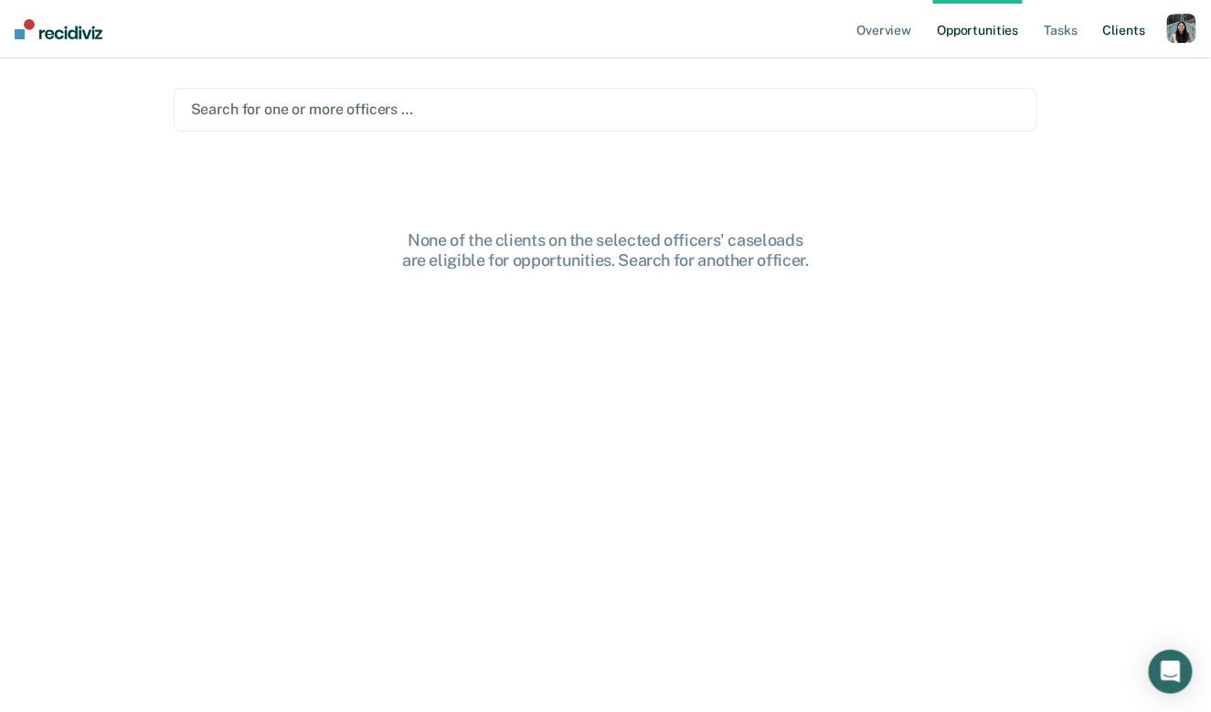
click at [1132, 25] on link "Client s" at bounding box center [1123, 29] width 49 height 58
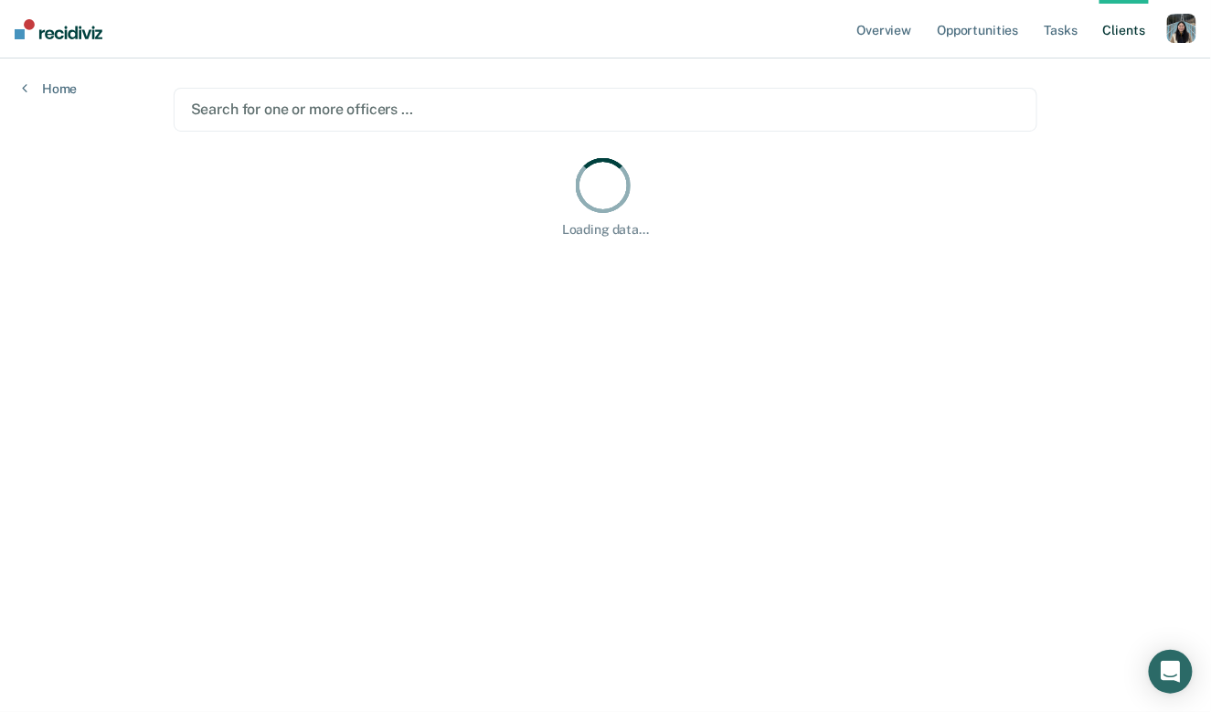
click at [724, 82] on main "Search for one or more officers … Loading data..." at bounding box center [606, 363] width 908 height 610
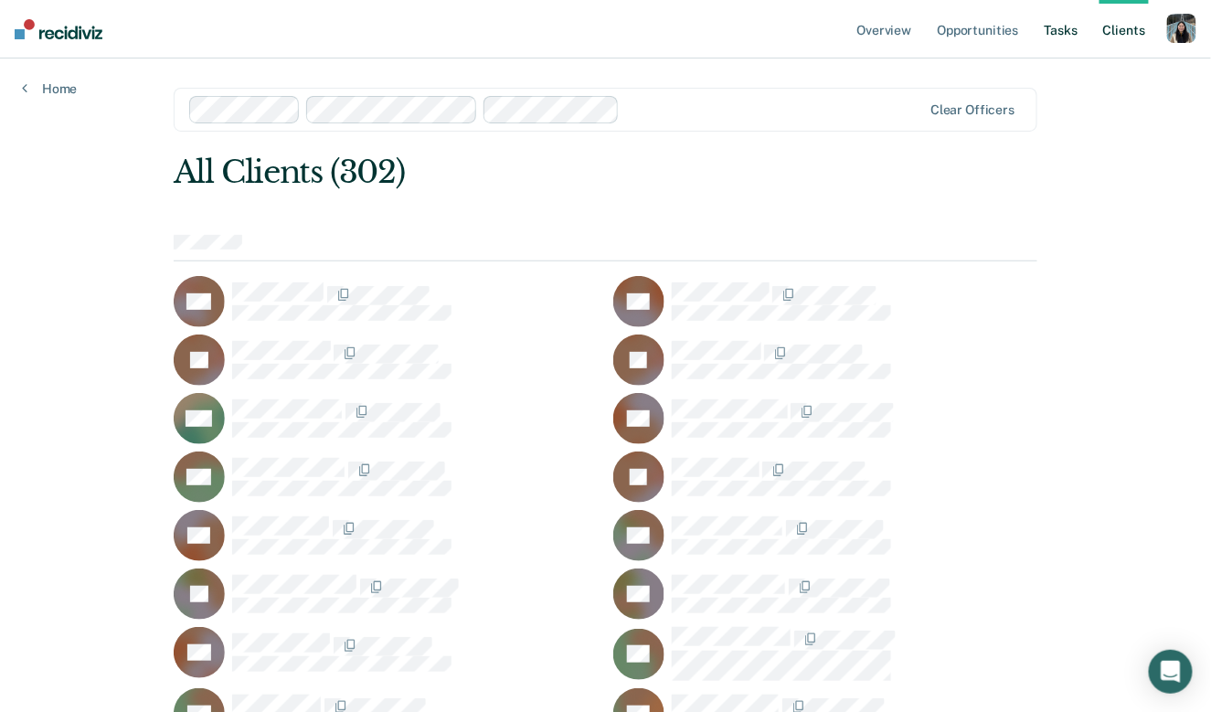
click at [1067, 23] on link "Tasks" at bounding box center [1061, 29] width 40 height 58
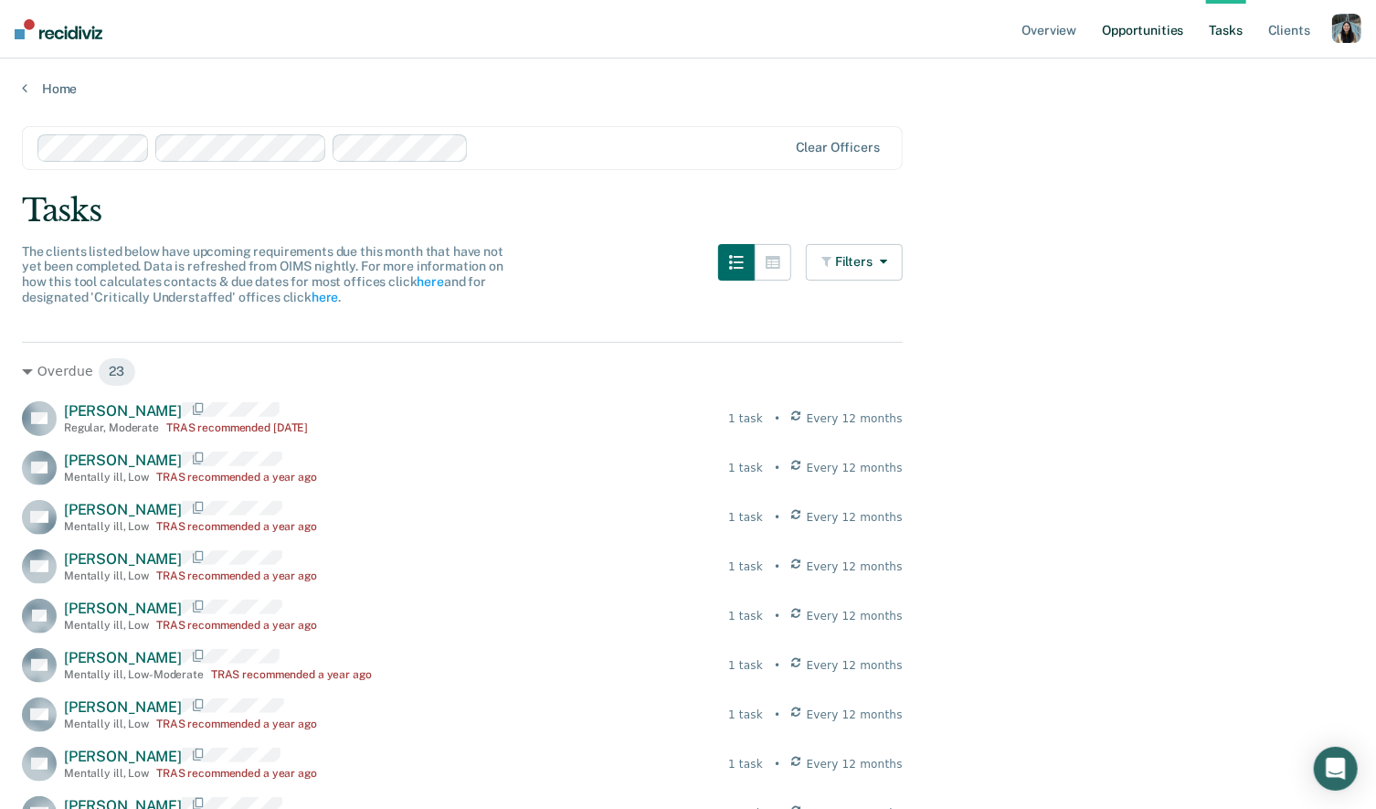
click at [1151, 29] on link "Opportunities" at bounding box center [1143, 29] width 89 height 58
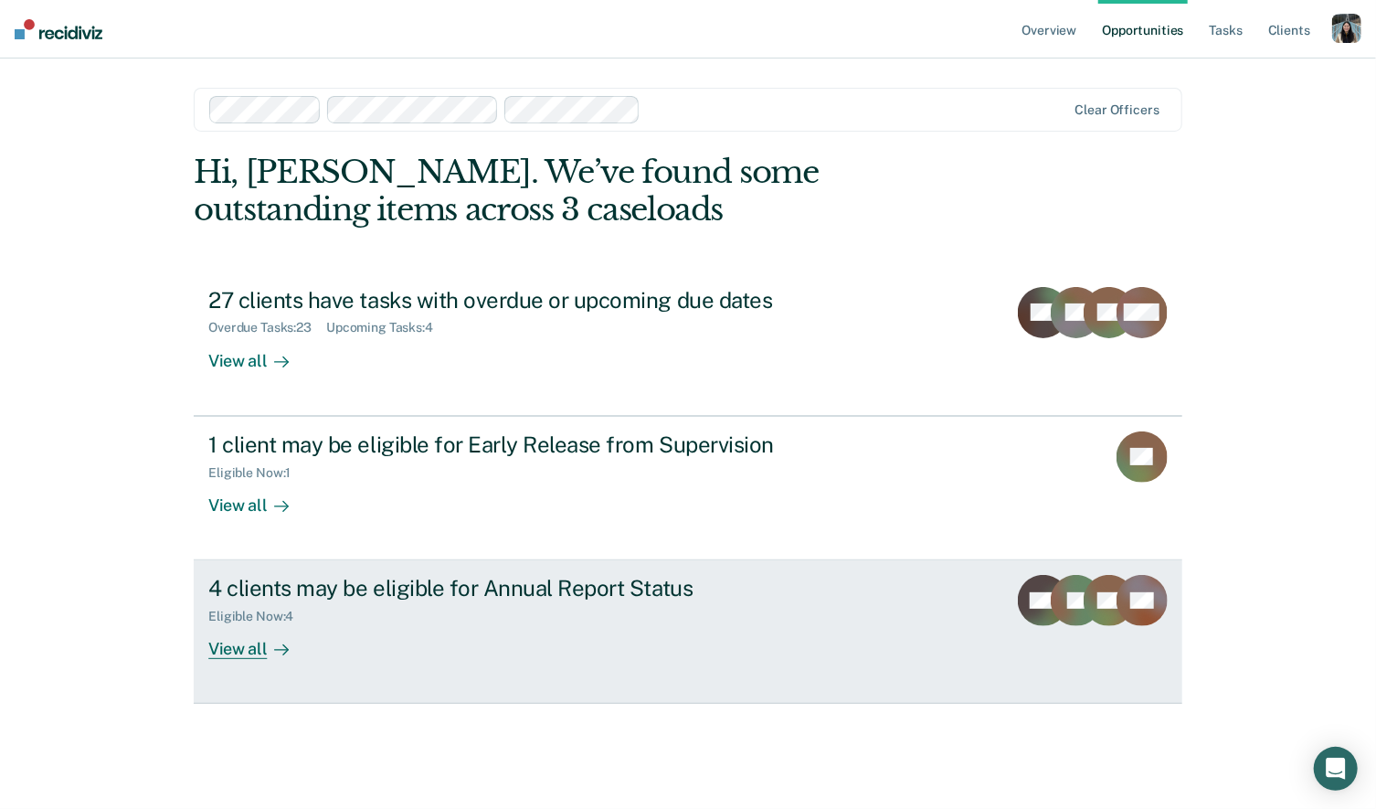
click at [633, 612] on div "Eligible Now : 4" at bounding box center [529, 612] width 642 height 23
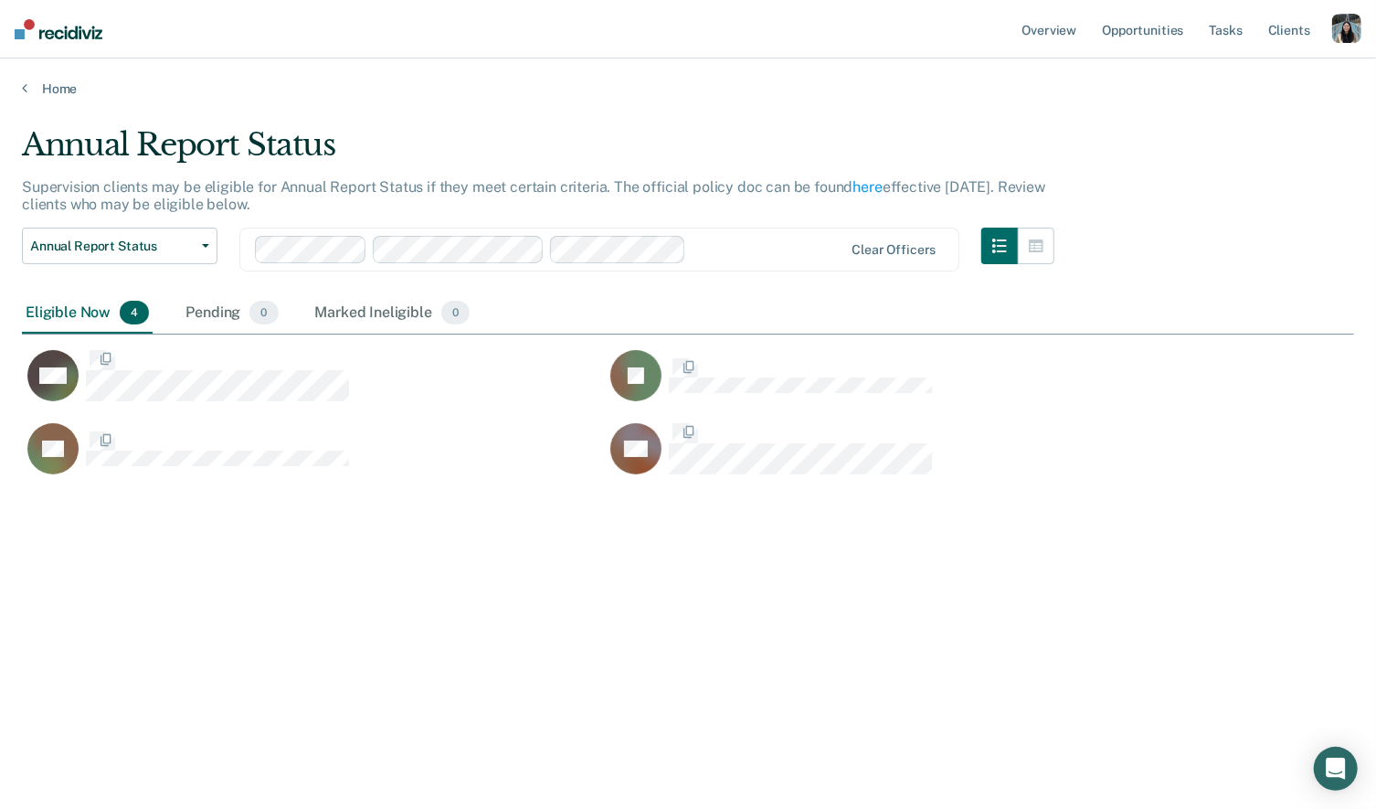
scroll to position [546, 1333]
click at [217, 316] on div "Pending 0" at bounding box center [232, 313] width 100 height 40
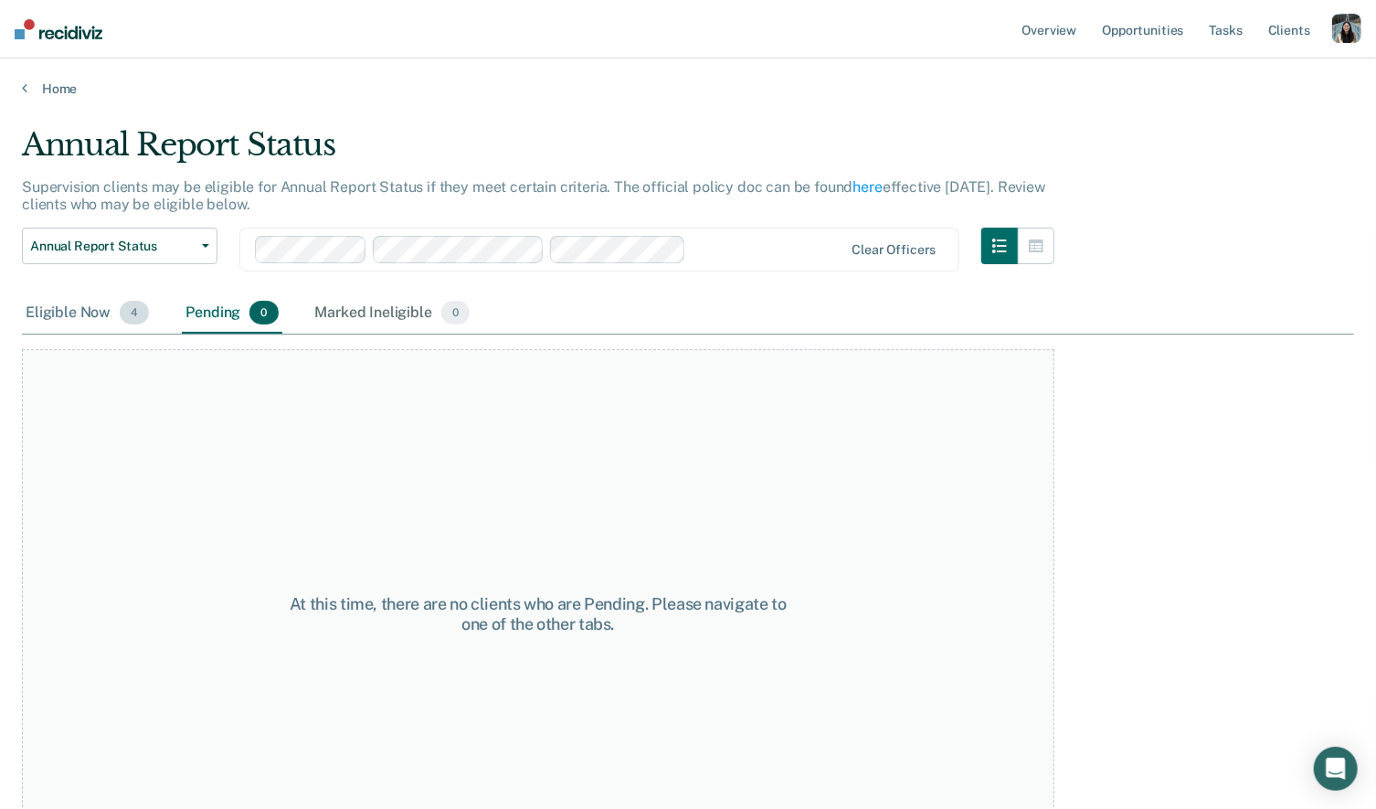
click at [92, 306] on div "Eligible Now 4" at bounding box center [87, 313] width 131 height 40
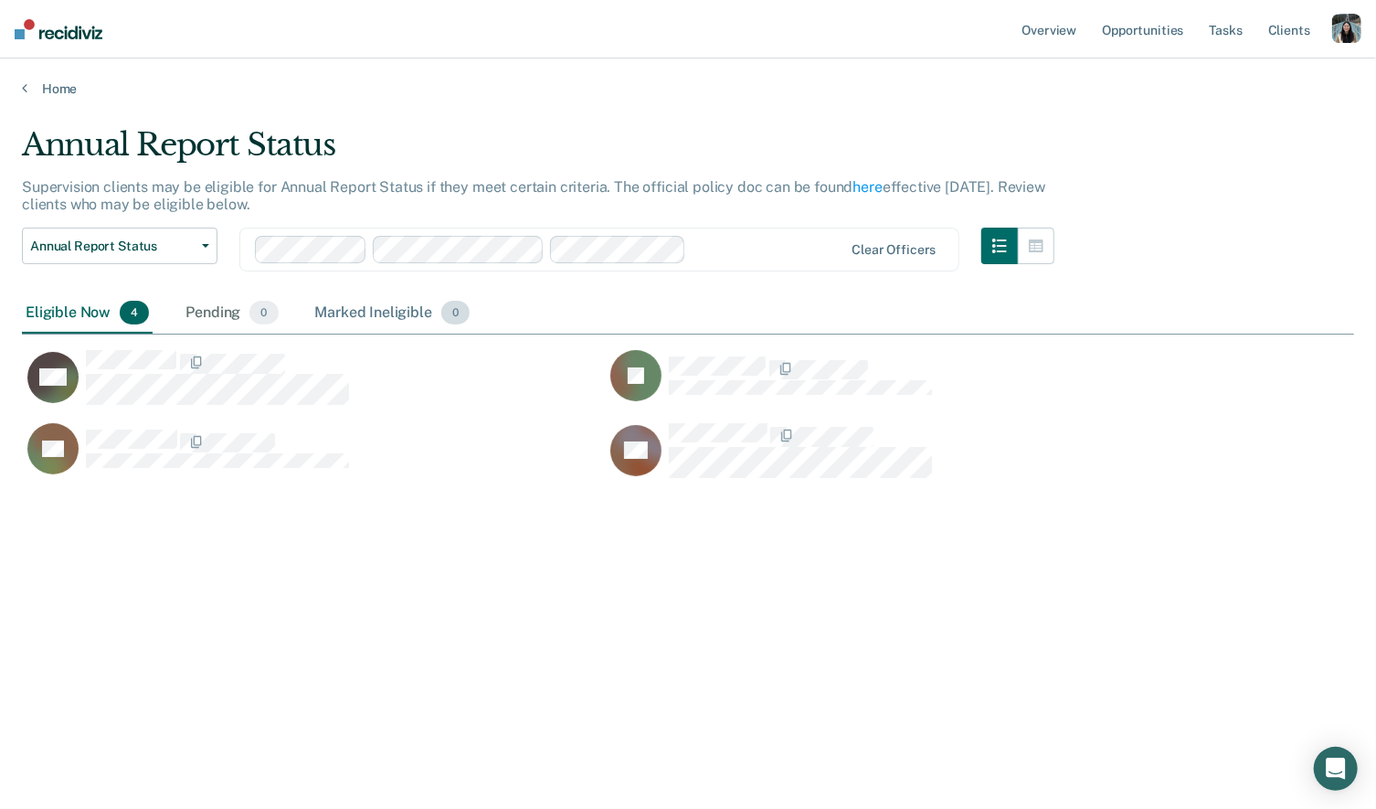
click at [398, 305] on div "Marked Ineligible 0" at bounding box center [393, 313] width 163 height 40
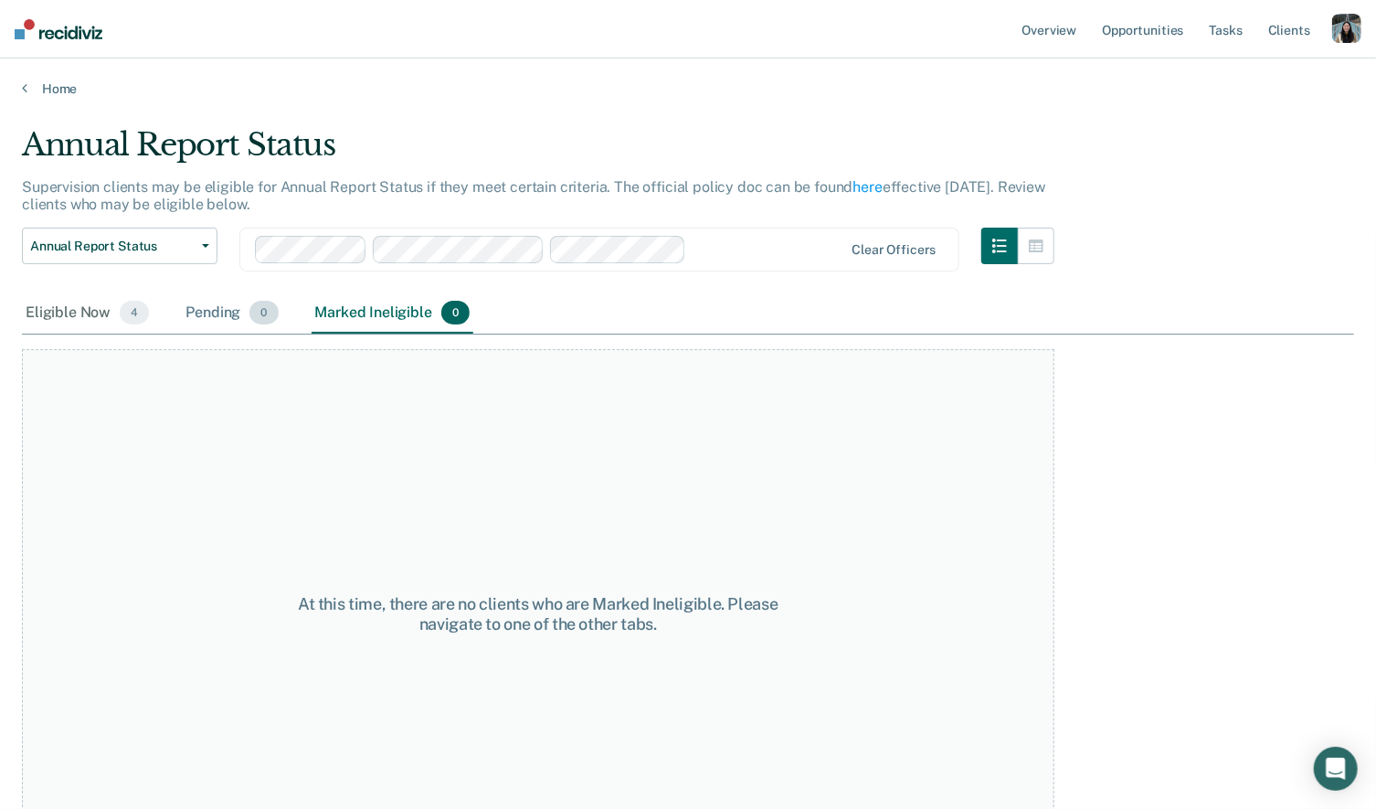
click at [195, 324] on div "Pending 0" at bounding box center [232, 313] width 100 height 40
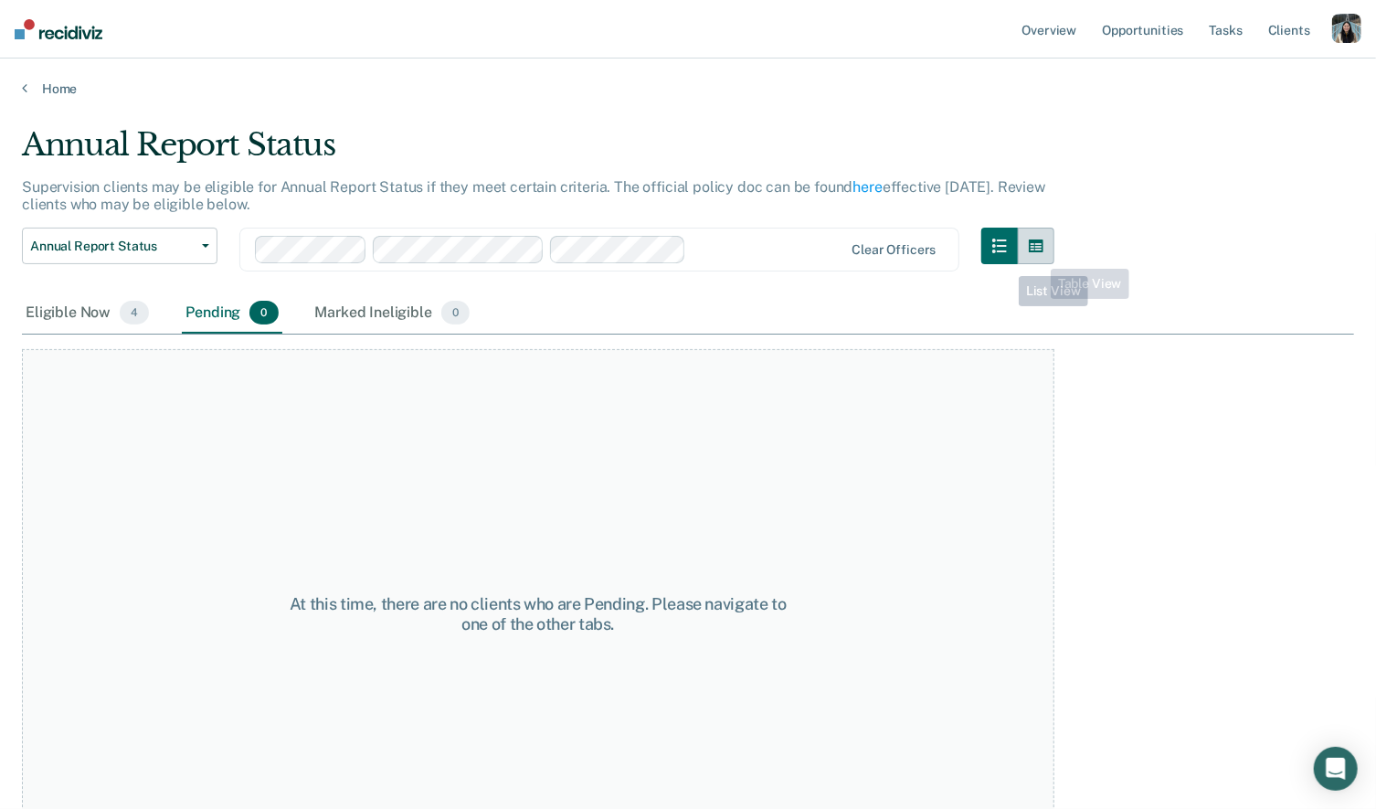
click at [1040, 246] on icon "button" at bounding box center [1036, 246] width 15 height 15
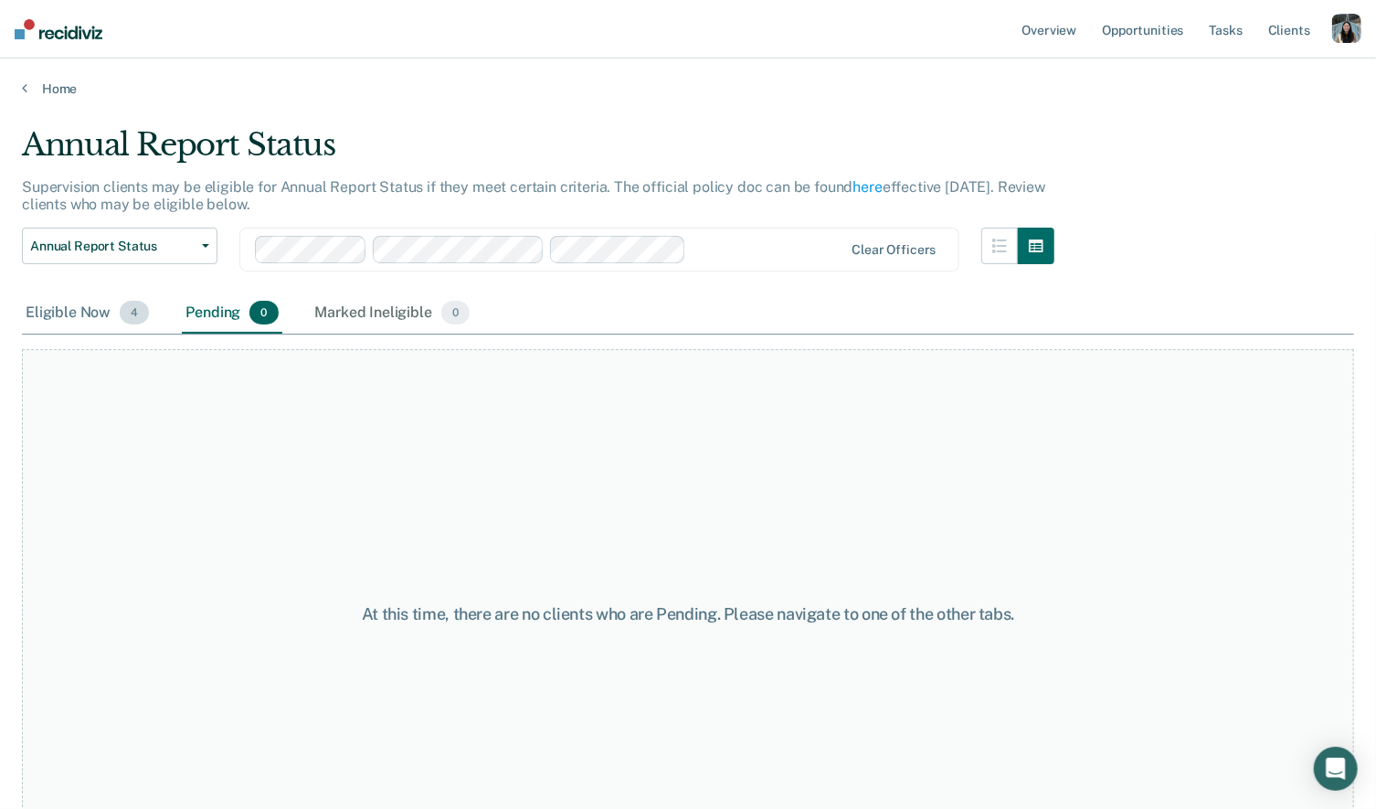
click at [78, 313] on div "Eligible Now 4" at bounding box center [87, 313] width 131 height 40
